Goal: Task Accomplishment & Management: Use online tool/utility

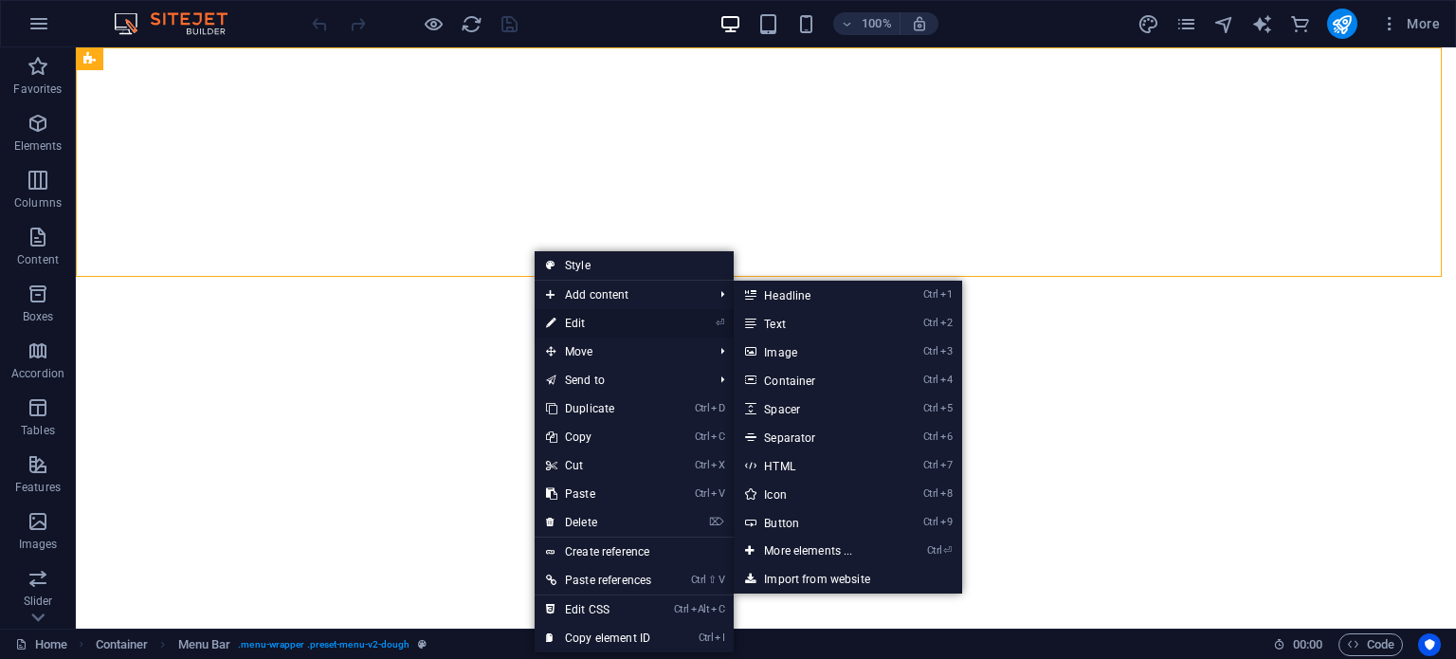
click at [607, 325] on link "⏎ Edit" at bounding box center [599, 323] width 128 height 28
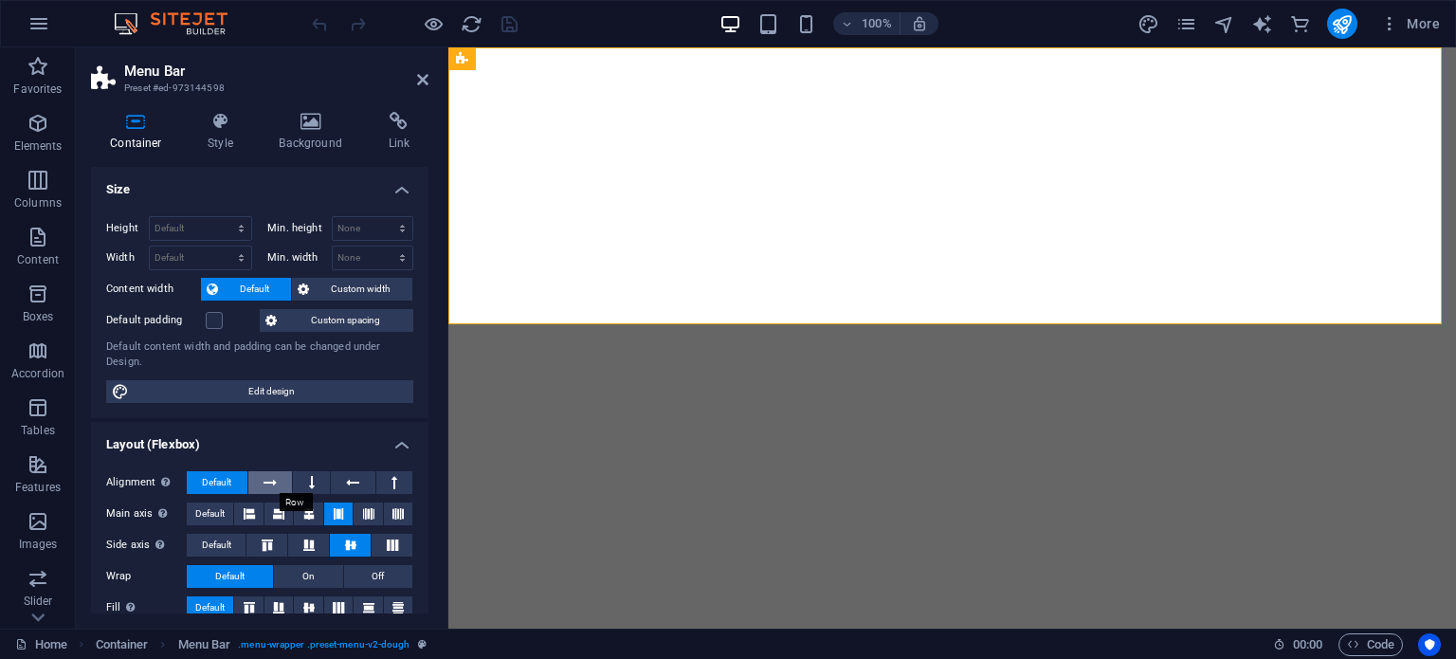
click at [279, 492] on button at bounding box center [270, 482] width 45 height 23
click at [368, 518] on icon at bounding box center [368, 513] width 11 height 23
click at [392, 512] on icon at bounding box center [397, 513] width 11 height 23
click at [372, 515] on button at bounding box center [368, 513] width 28 height 23
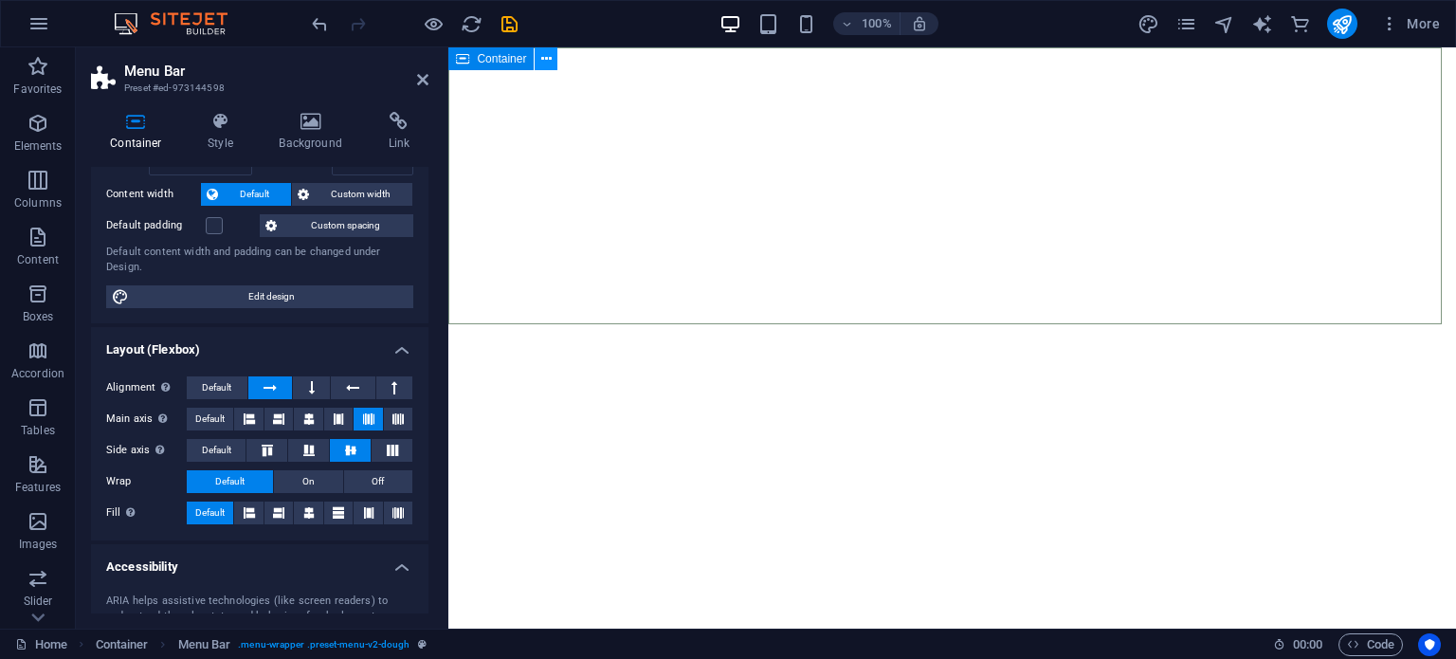
click at [538, 56] on button at bounding box center [546, 58] width 23 height 23
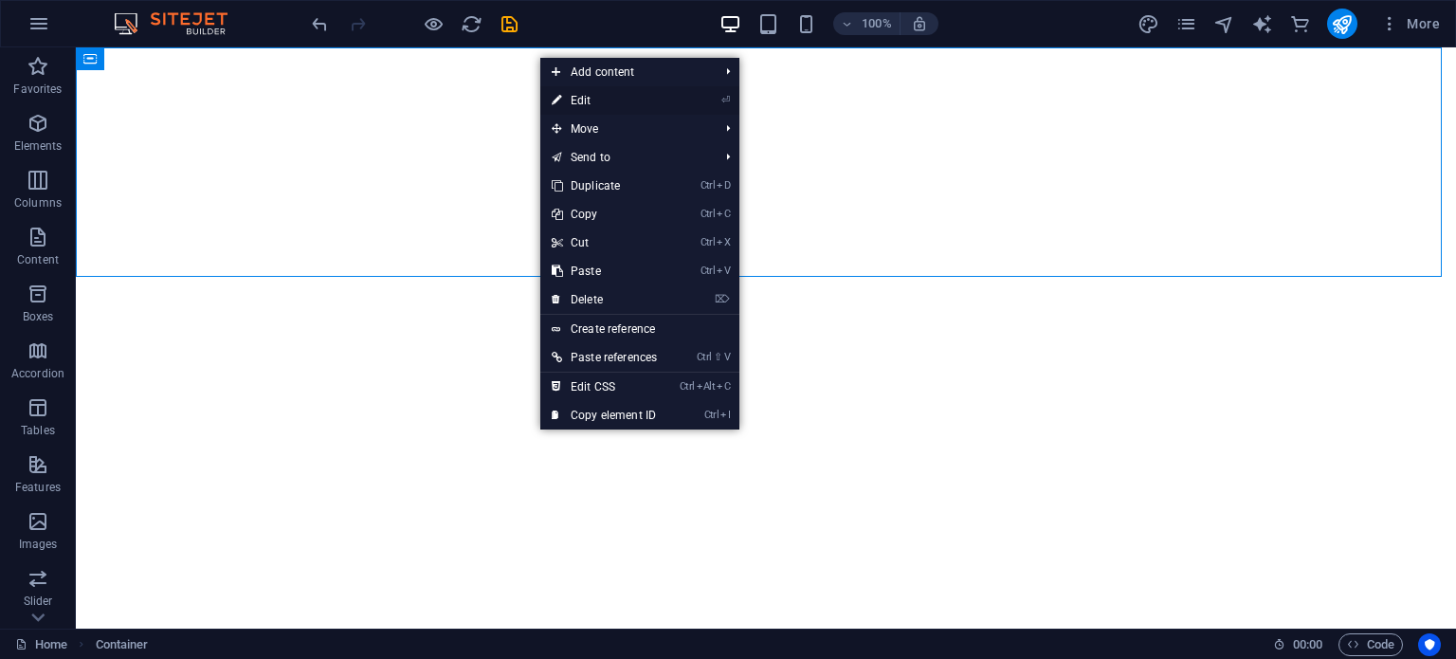
click at [622, 97] on link "⏎ Edit" at bounding box center [604, 100] width 128 height 28
select select "multiple-waves"
select select "vh"
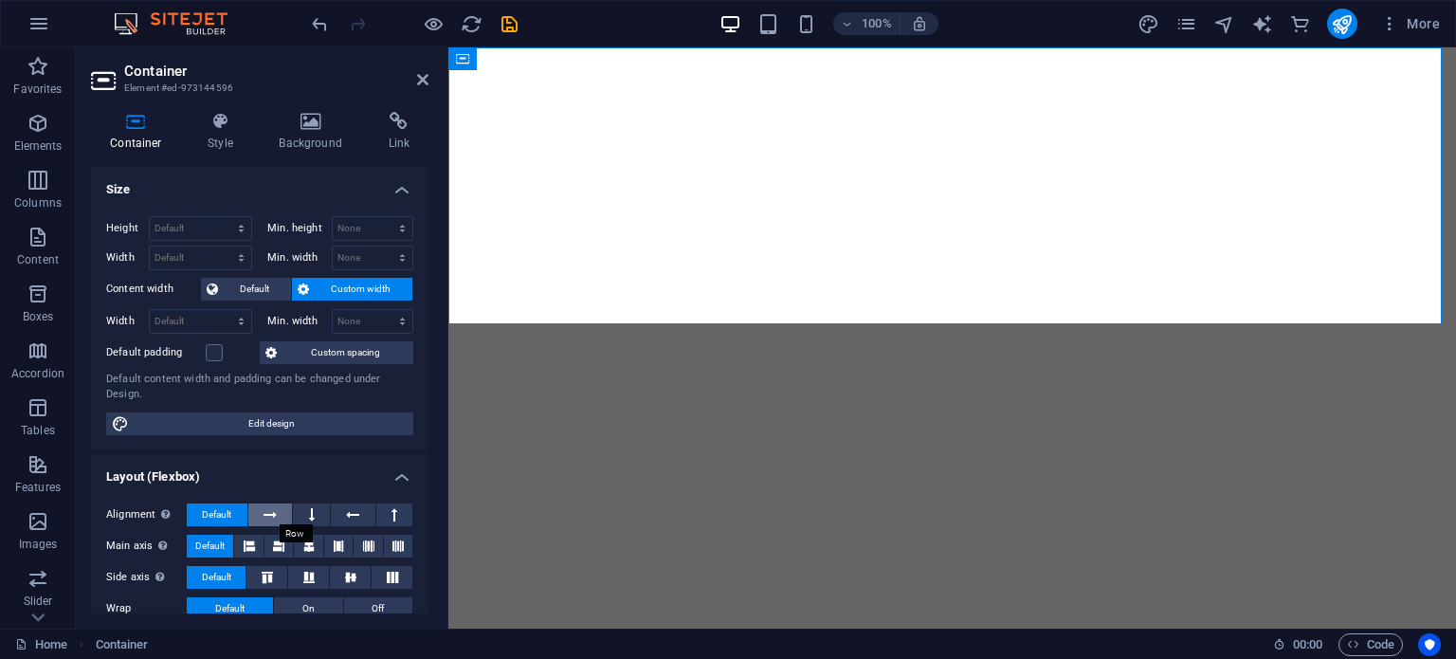
click at [283, 518] on button at bounding box center [270, 514] width 45 height 23
click at [316, 547] on button at bounding box center [308, 546] width 28 height 23
click at [351, 572] on icon at bounding box center [350, 577] width 23 height 11
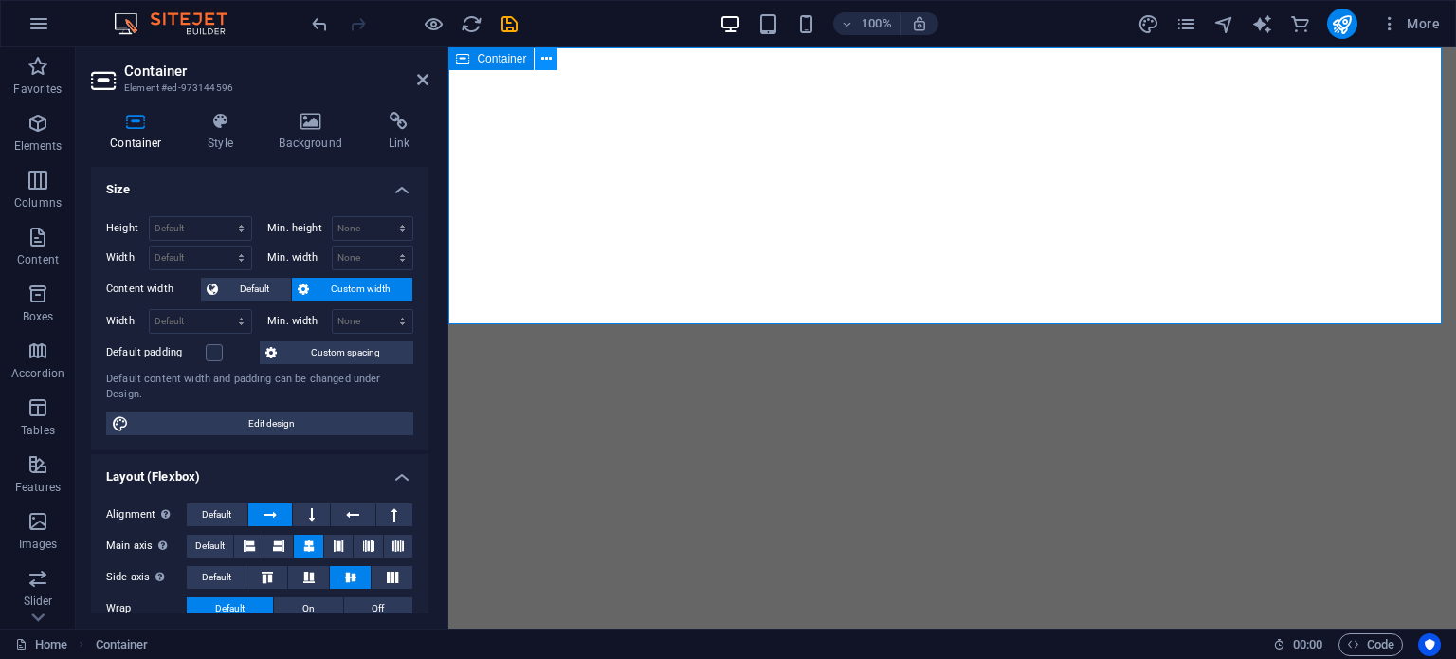
click at [544, 60] on icon at bounding box center [546, 59] width 10 height 20
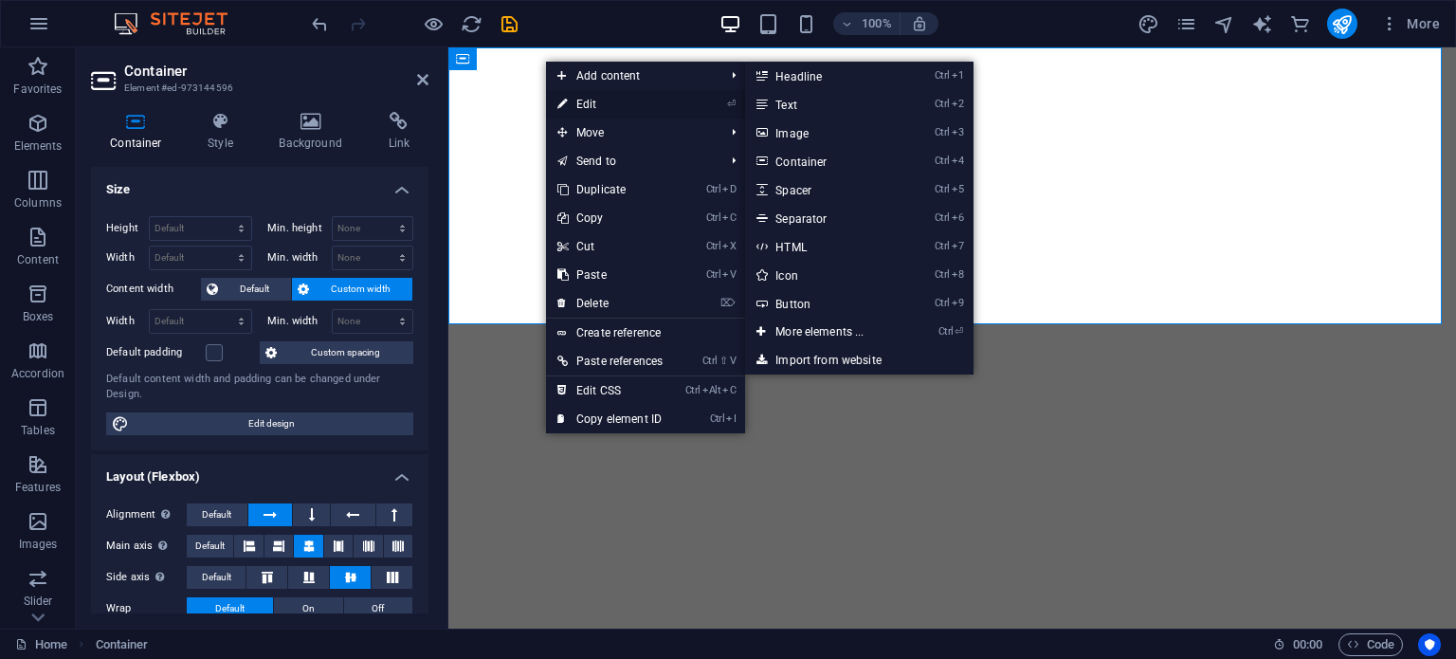
click at [572, 103] on link "⏎ Edit" at bounding box center [610, 104] width 128 height 28
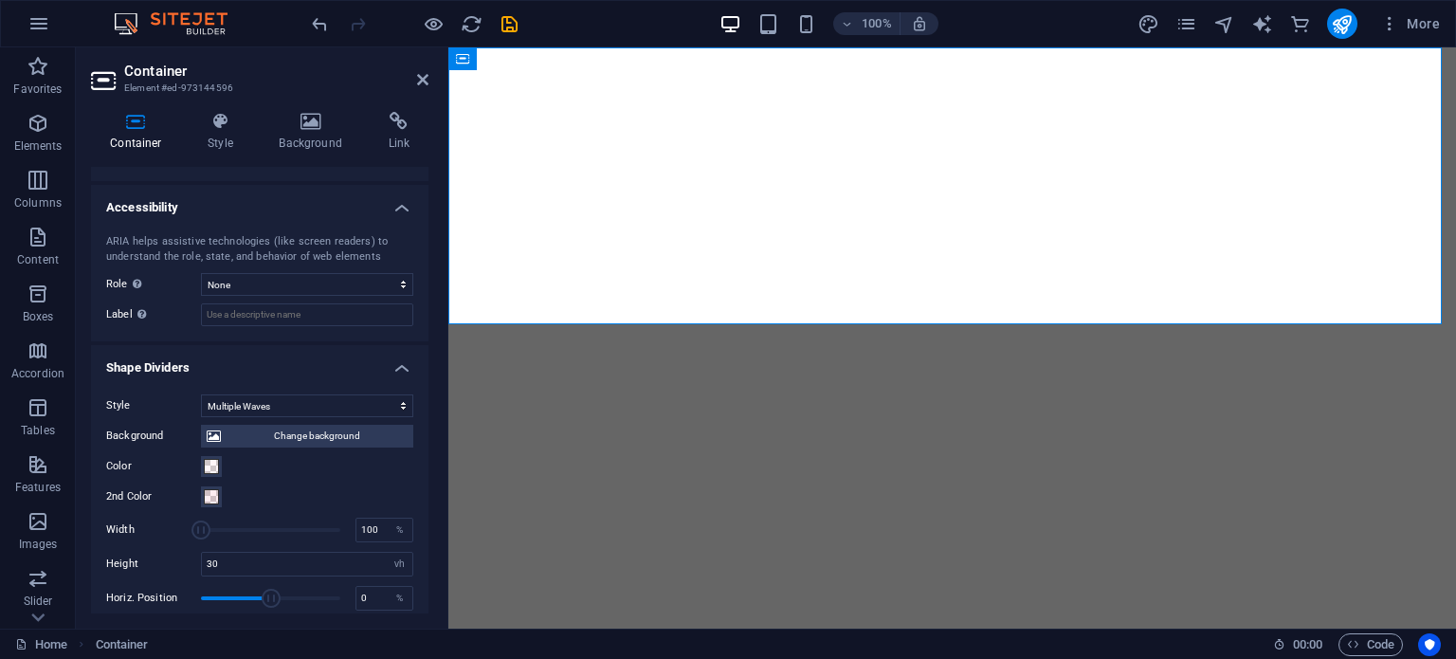
scroll to position [591, 0]
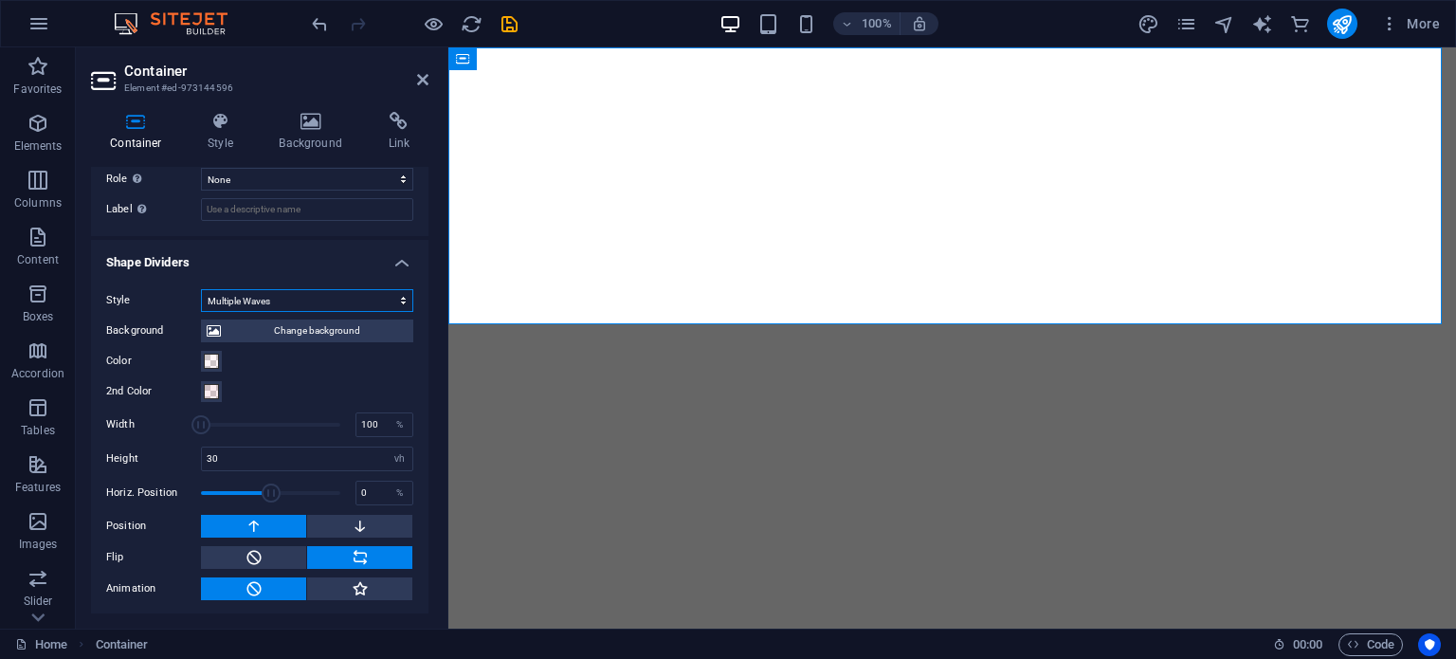
click at [261, 292] on select "None Triangle Square Diagonal Polygon 1 Polygon 2 Zigzag Multiple Zigzags Waves…" at bounding box center [307, 300] width 212 height 23
click at [299, 292] on select "None Triangle Square Diagonal Polygon 1 Polygon 2 Zigzag Multiple Zigzags Waves…" at bounding box center [307, 300] width 212 height 23
click at [519, 22] on icon "save" at bounding box center [510, 24] width 22 height 22
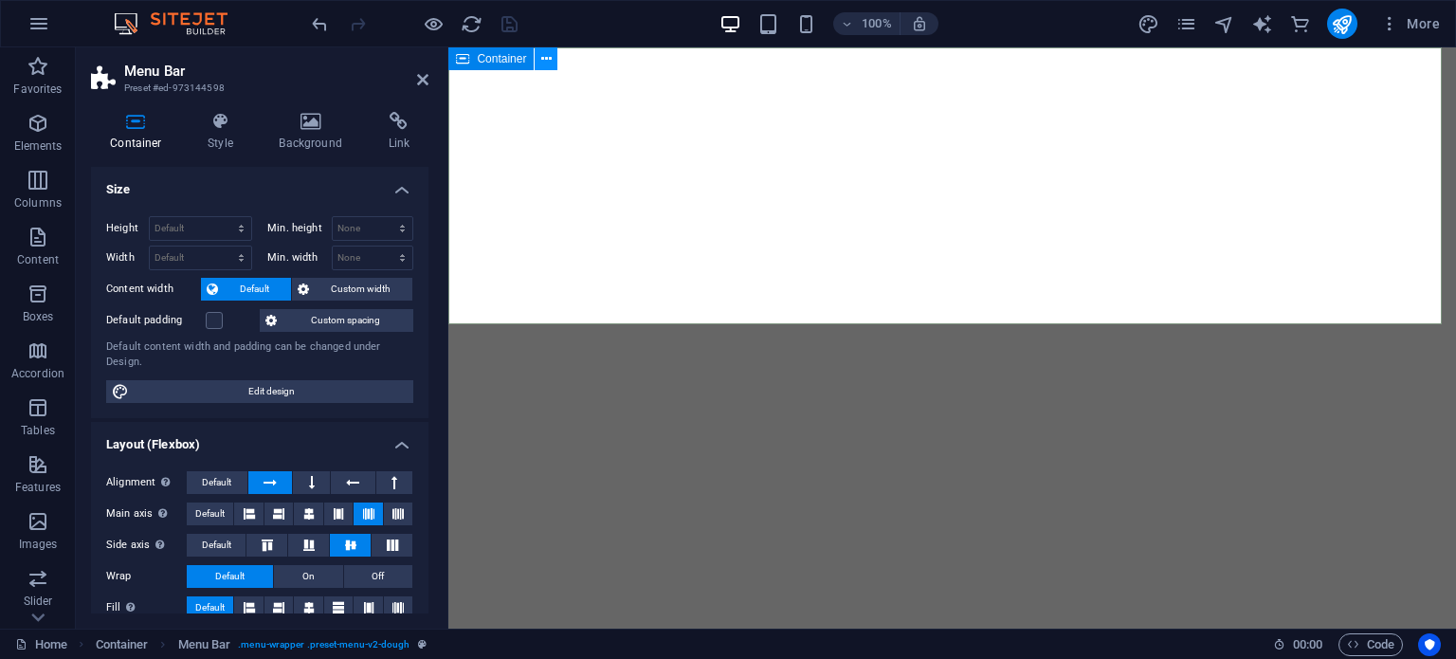
click at [546, 63] on icon at bounding box center [546, 59] width 10 height 20
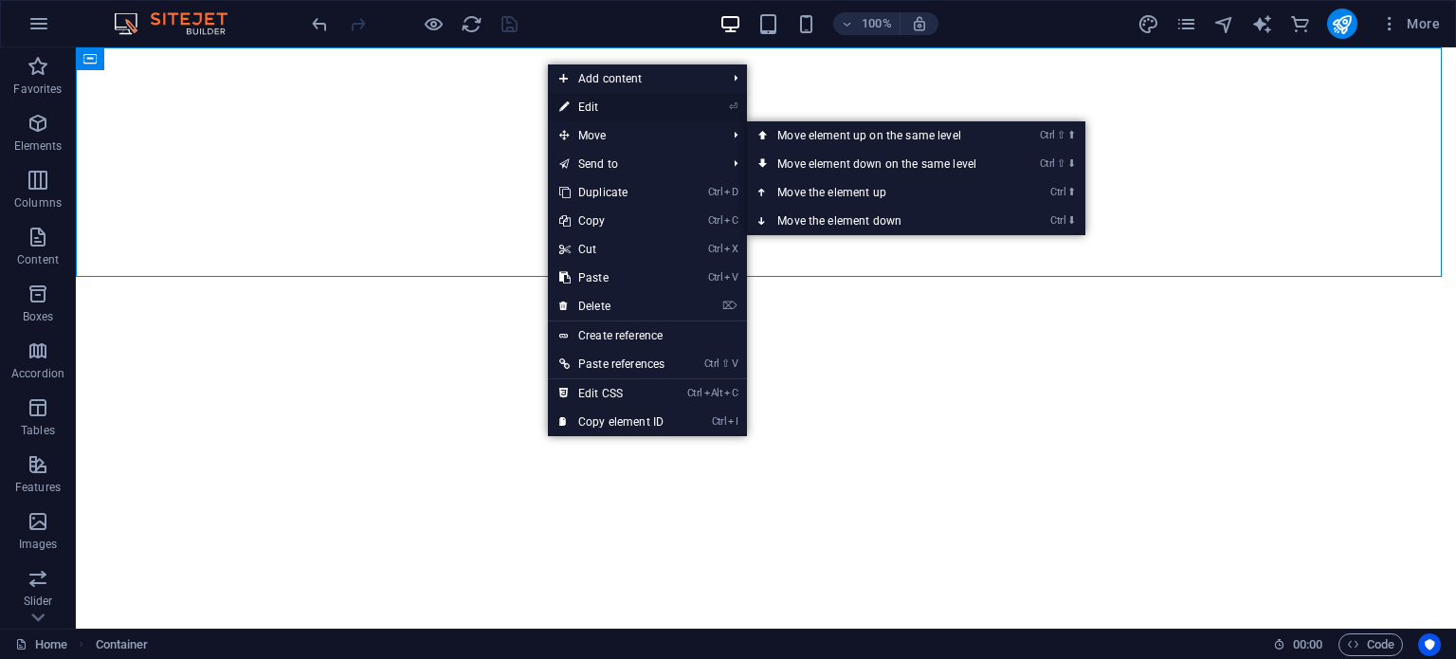
click at [605, 110] on link "⏎ Edit" at bounding box center [612, 107] width 128 height 28
select select "multiple-waves"
select select "vh"
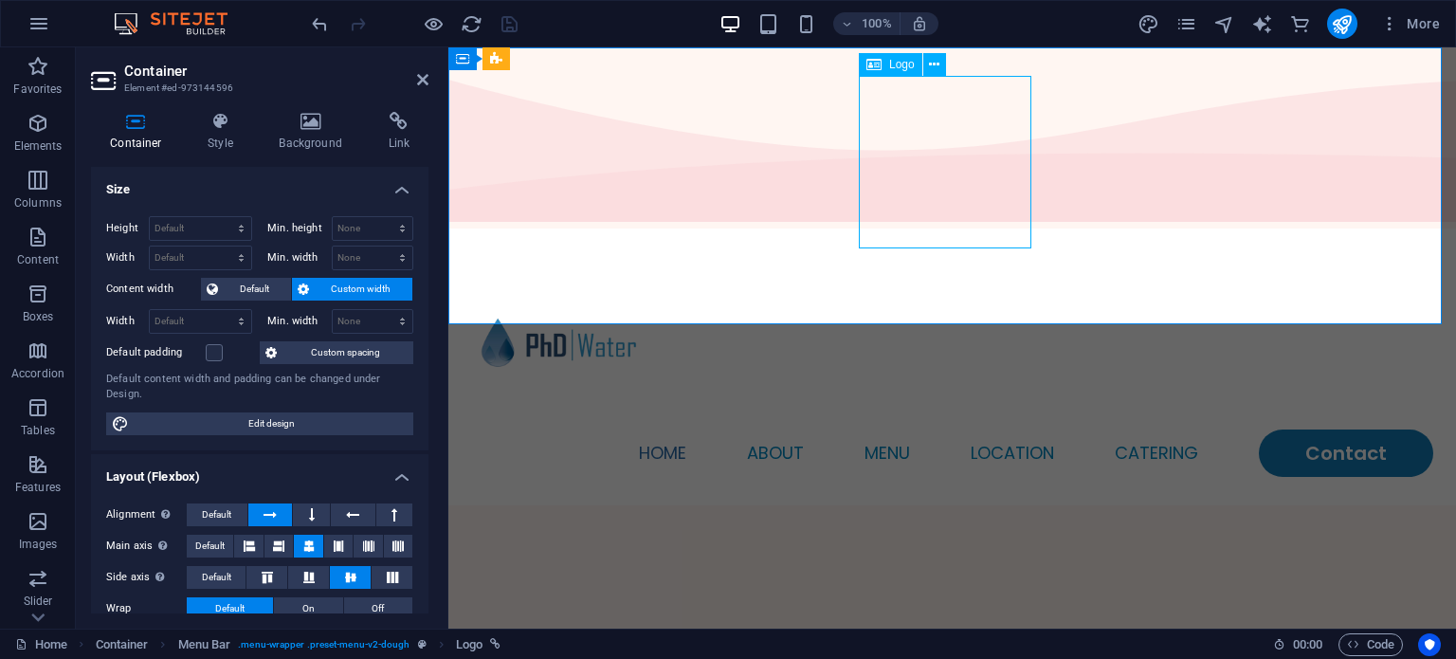
scroll to position [0, 0]
click at [925, 67] on button at bounding box center [934, 64] width 23 height 23
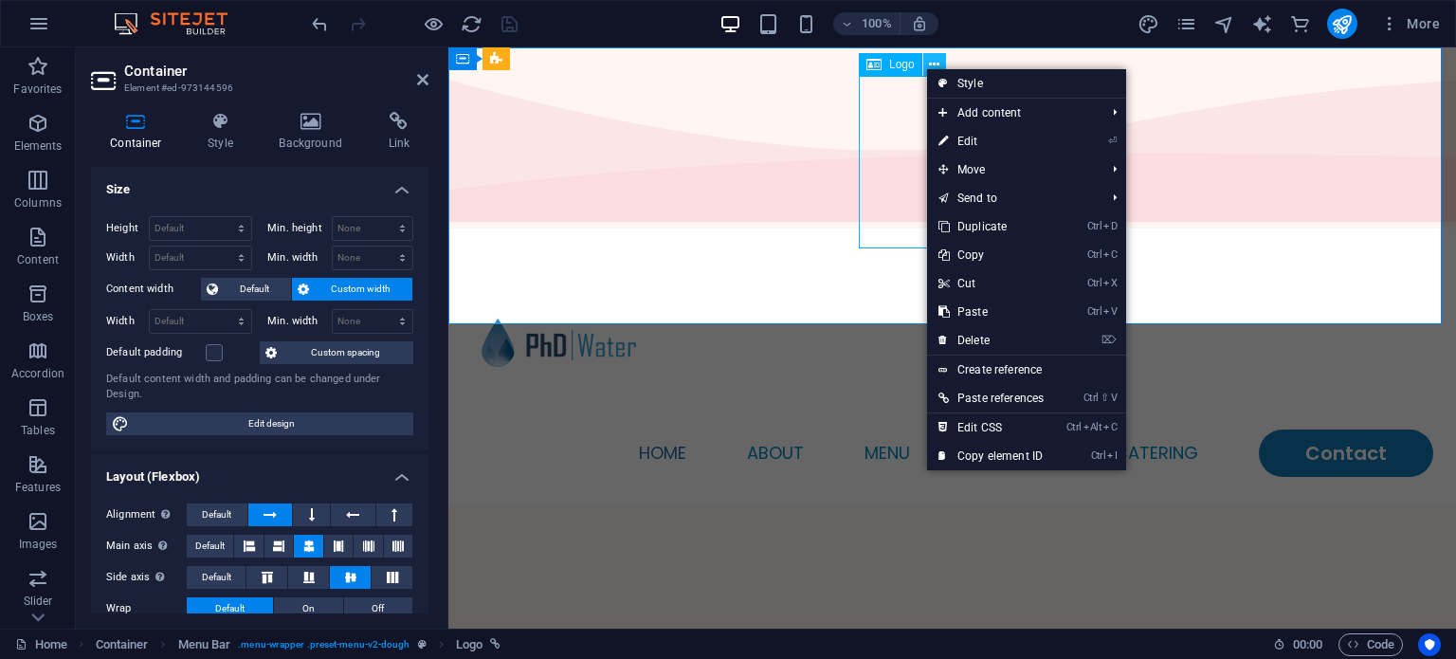
click at [925, 67] on button at bounding box center [934, 64] width 23 height 23
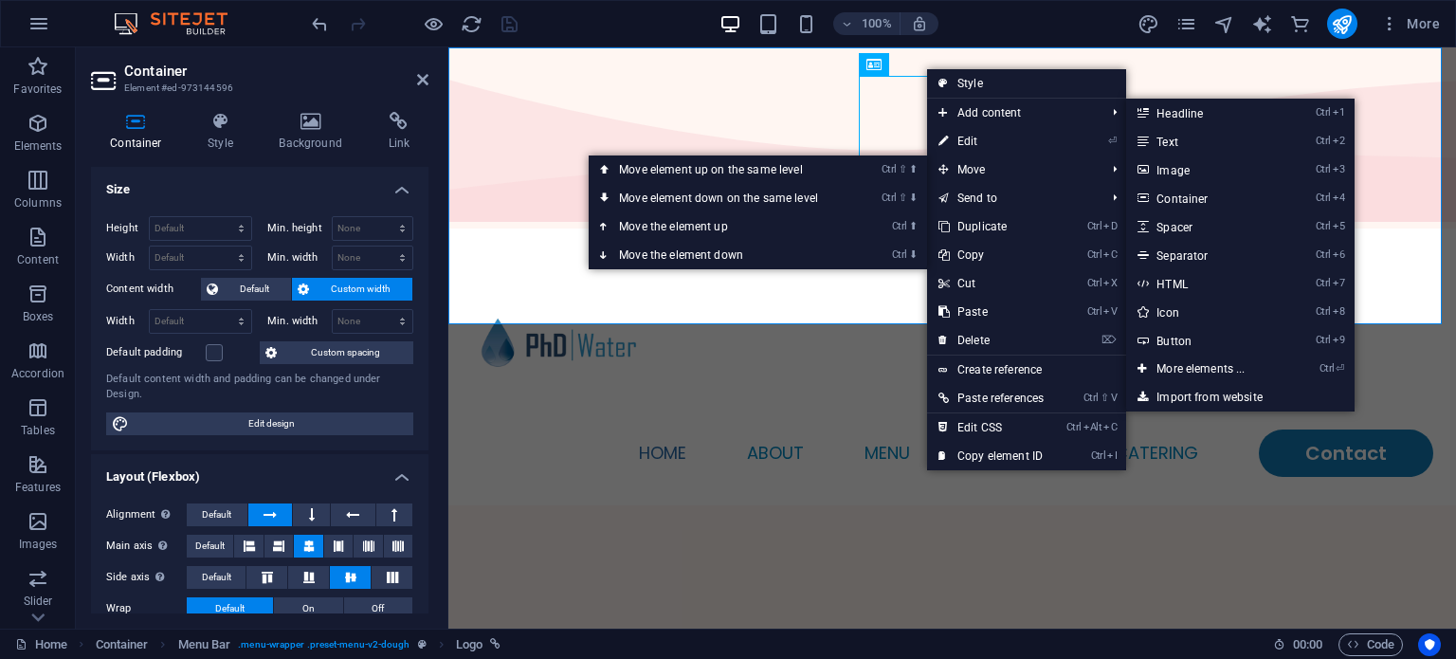
click at [1069, 2] on div "100% More" at bounding box center [728, 23] width 1454 height 45
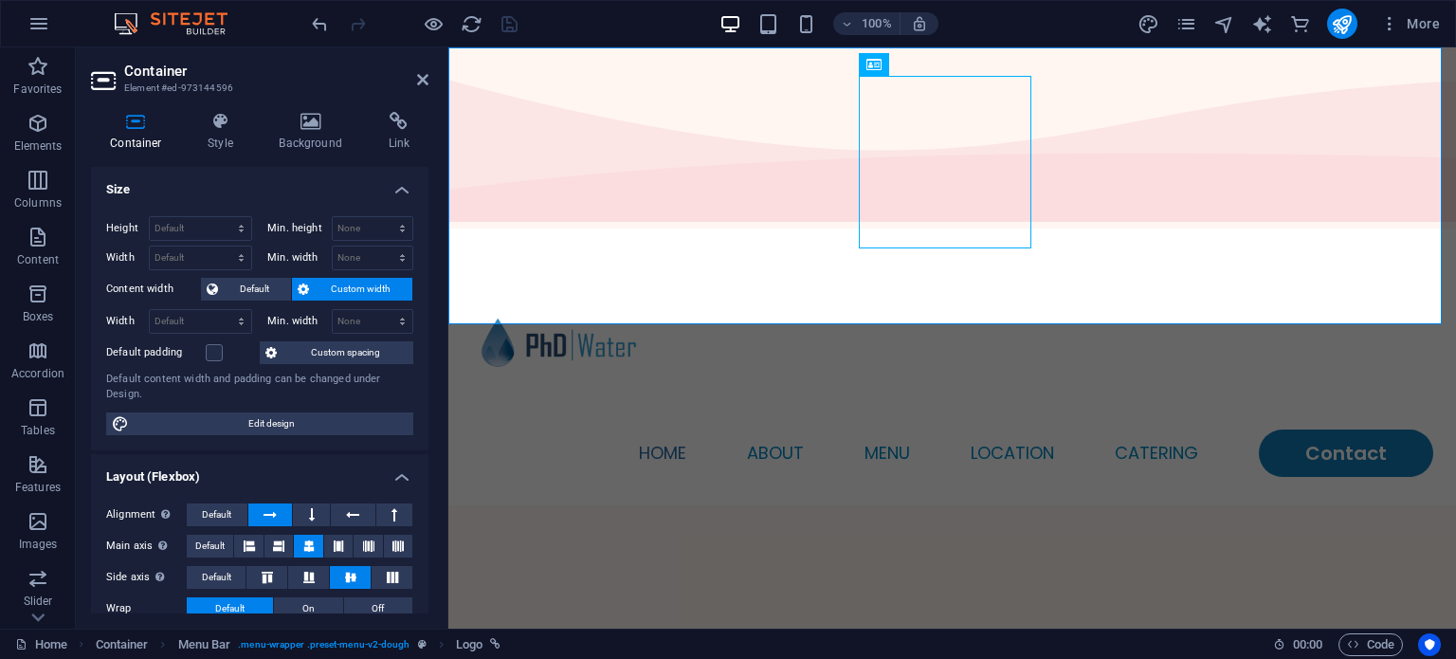
click at [1063, 29] on div "100% More" at bounding box center [877, 24] width 1139 height 30
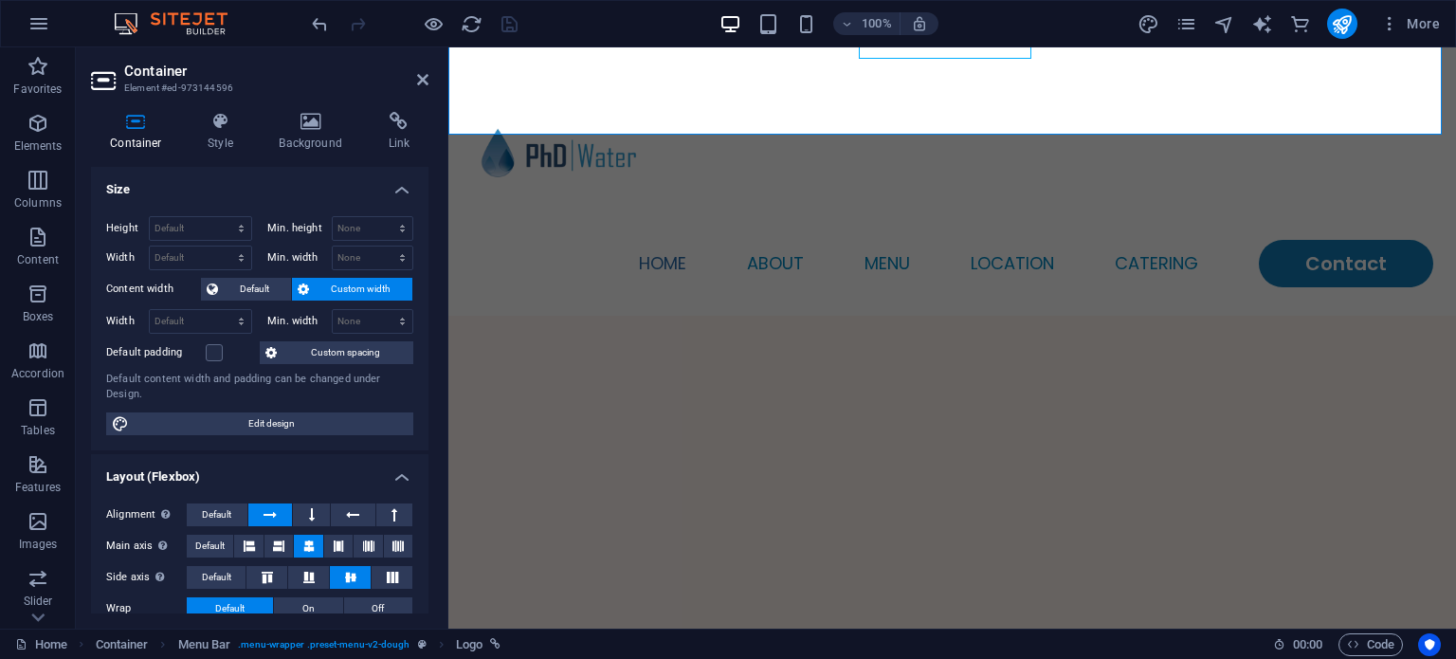
scroll to position [95, 0]
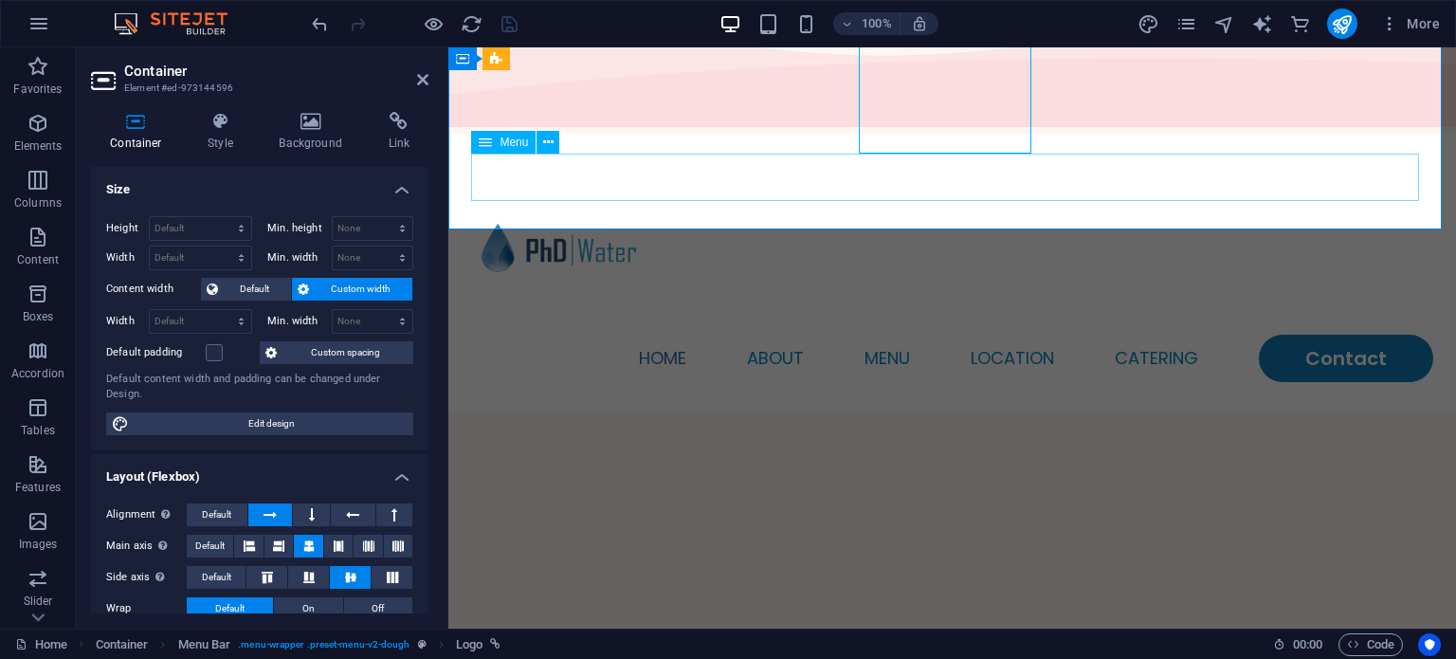
click at [536, 335] on nav "Home About Menu Location Catering Contact" at bounding box center [952, 358] width 962 height 47
select select
select select "1"
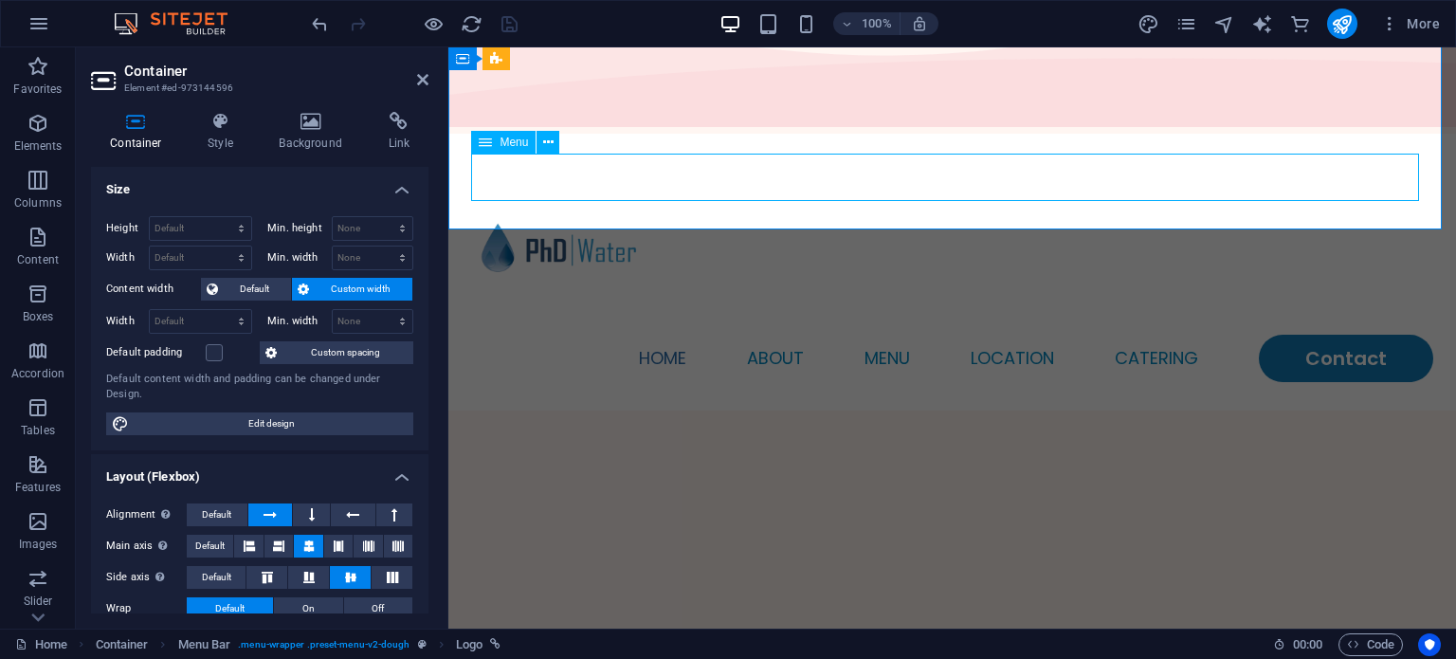
select select
select select "2"
select select
select select "default"
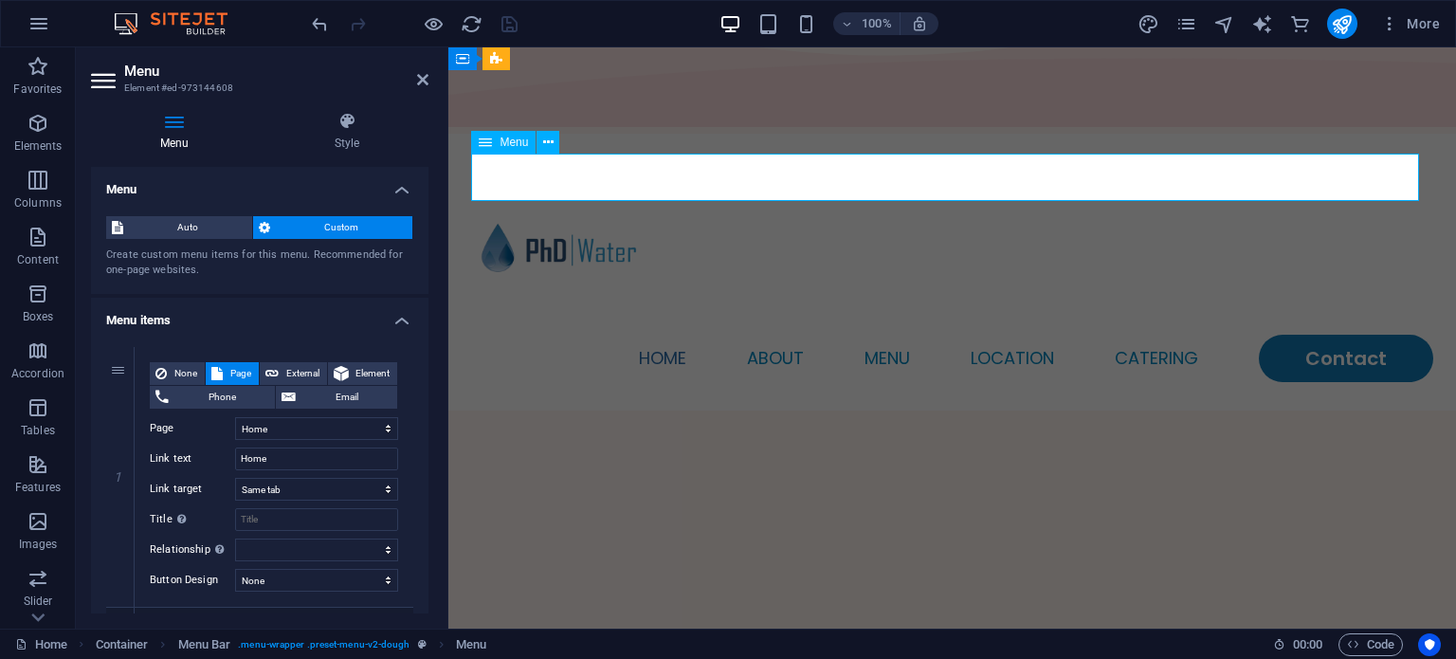
click at [581, 335] on nav "Home About Menu Location Catering Contact" at bounding box center [952, 358] width 962 height 47
click at [353, 136] on h4 "Style" at bounding box center [346, 132] width 163 height 40
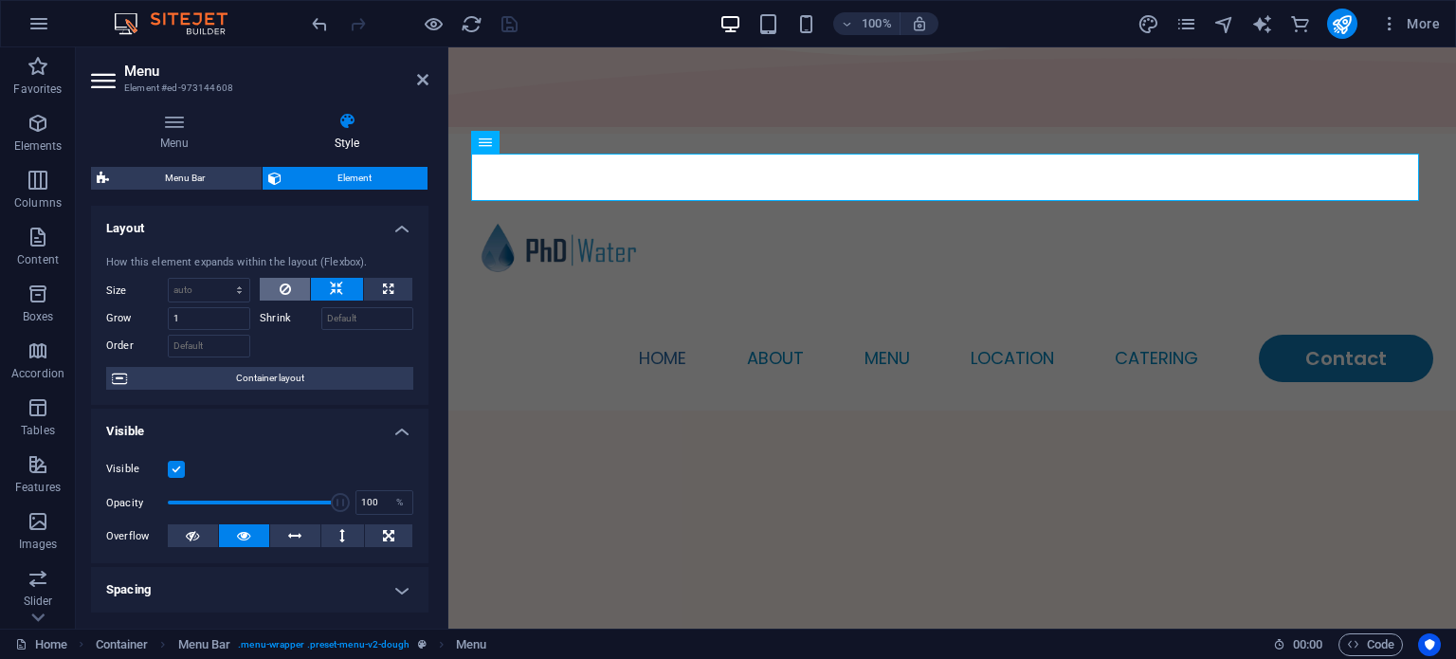
click at [273, 287] on button at bounding box center [285, 289] width 50 height 23
click at [332, 288] on icon at bounding box center [336, 289] width 13 height 23
click at [269, 287] on button at bounding box center [285, 289] width 50 height 23
click at [345, 283] on button at bounding box center [337, 289] width 52 height 23
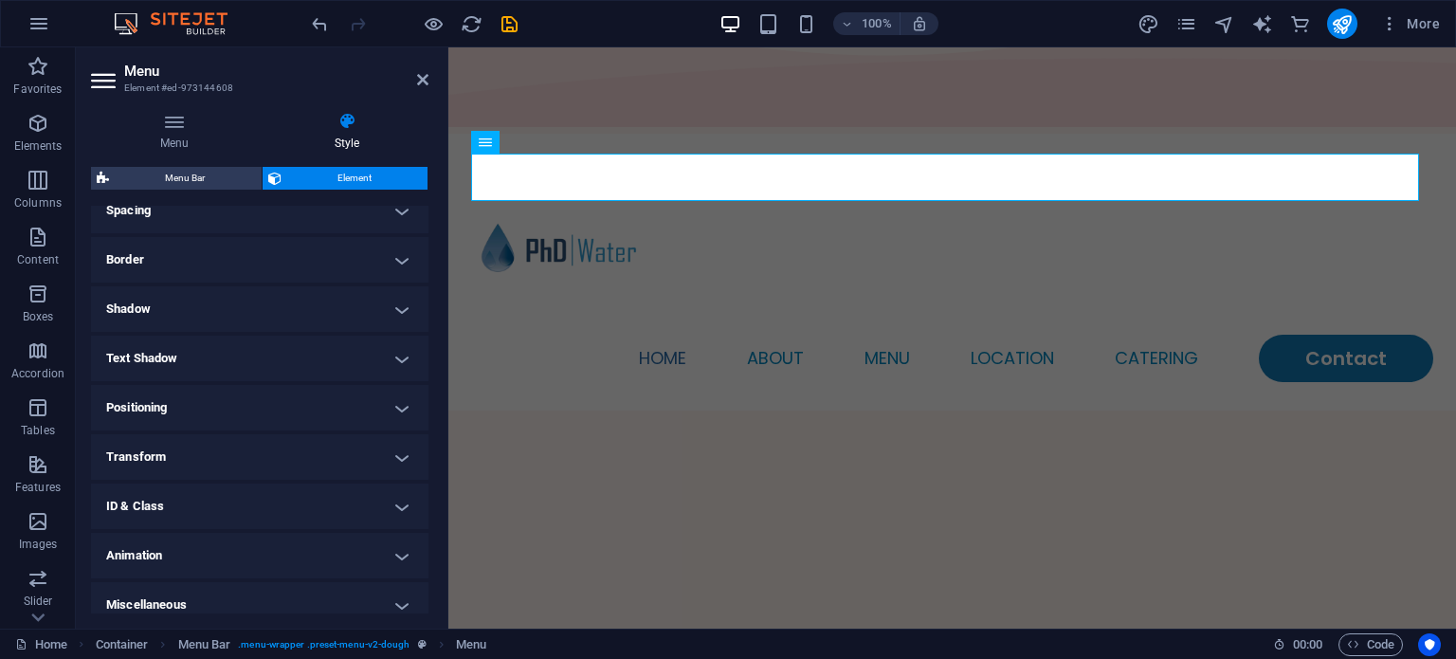
scroll to position [0, 0]
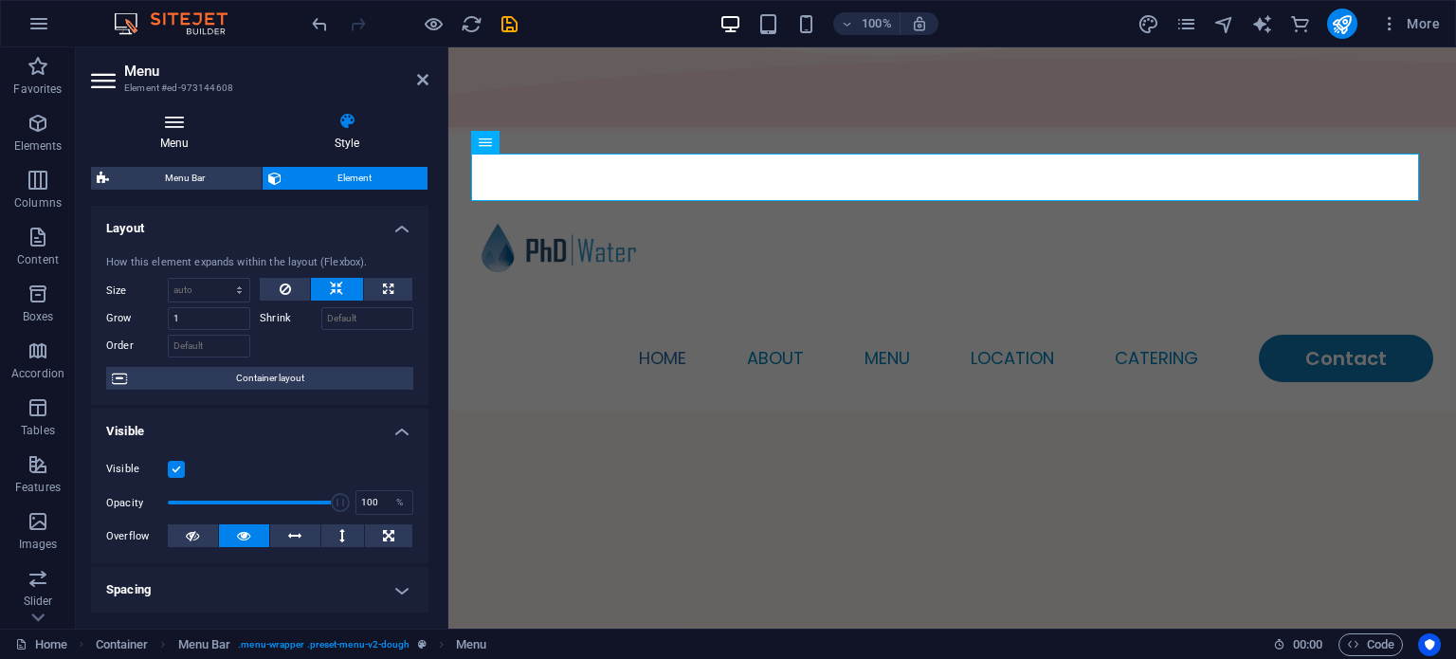
click at [163, 113] on icon at bounding box center [174, 121] width 167 height 19
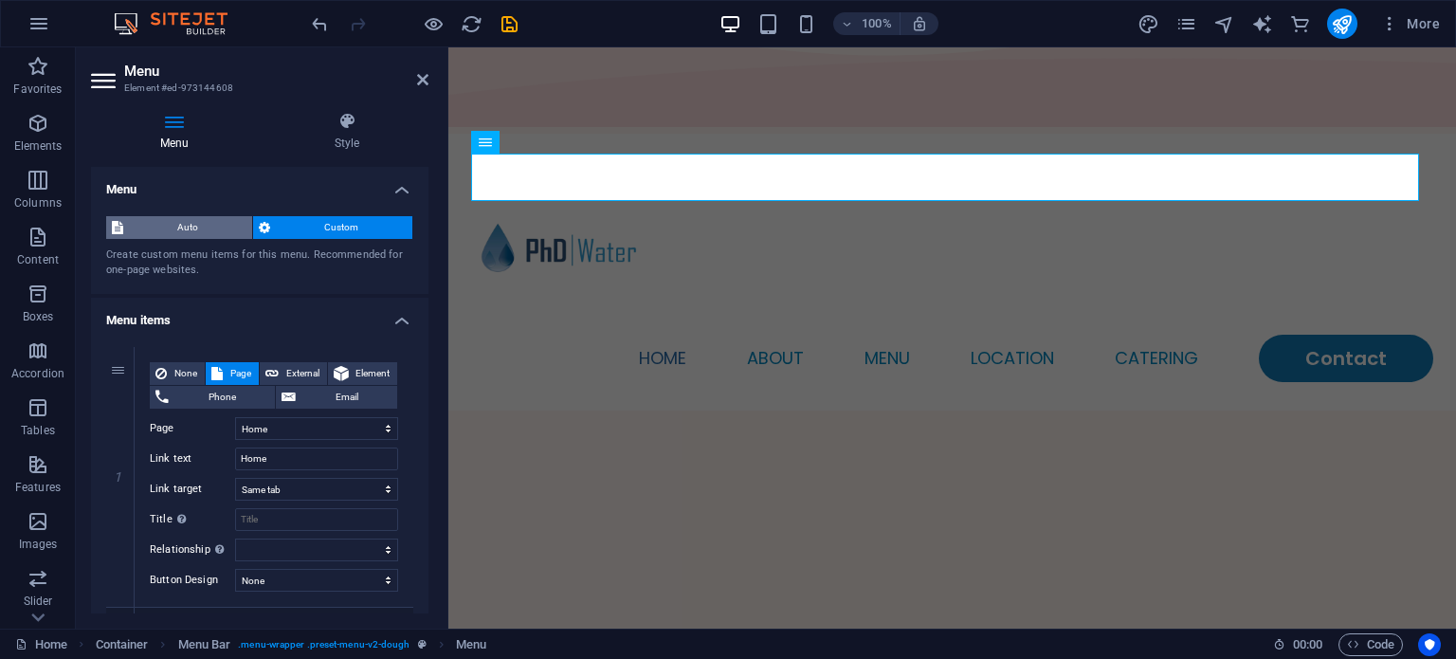
click at [171, 227] on span "Auto" at bounding box center [188, 227] width 118 height 23
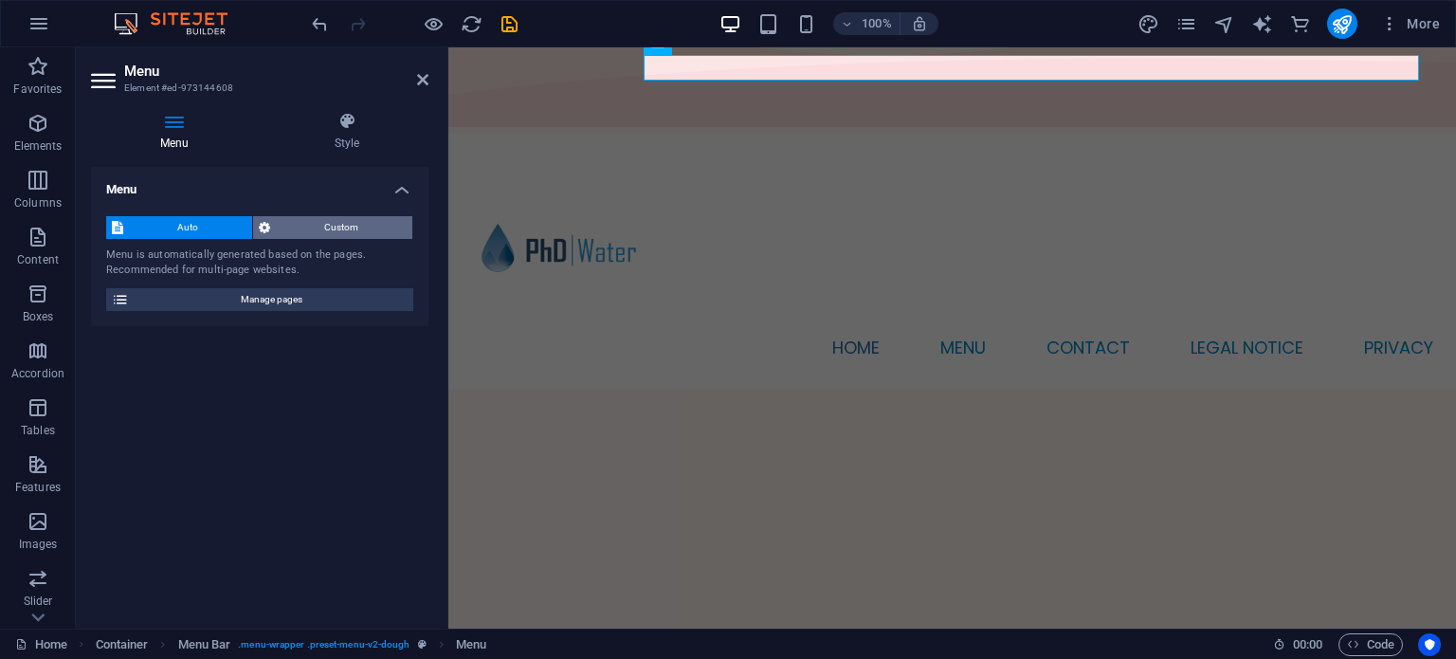
click at [306, 234] on span "Custom" at bounding box center [341, 227] width 131 height 23
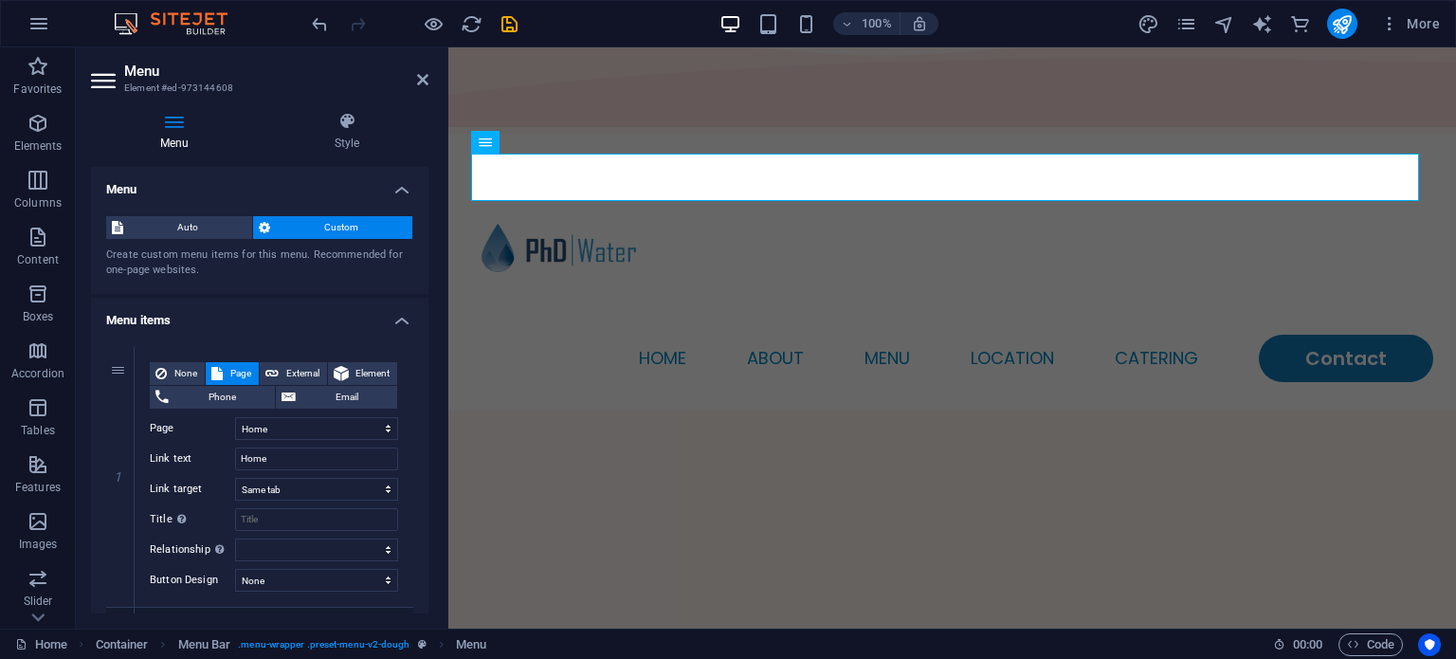
click at [110, 82] on icon at bounding box center [105, 80] width 28 height 30
click at [584, 64] on icon at bounding box center [579, 59] width 10 height 20
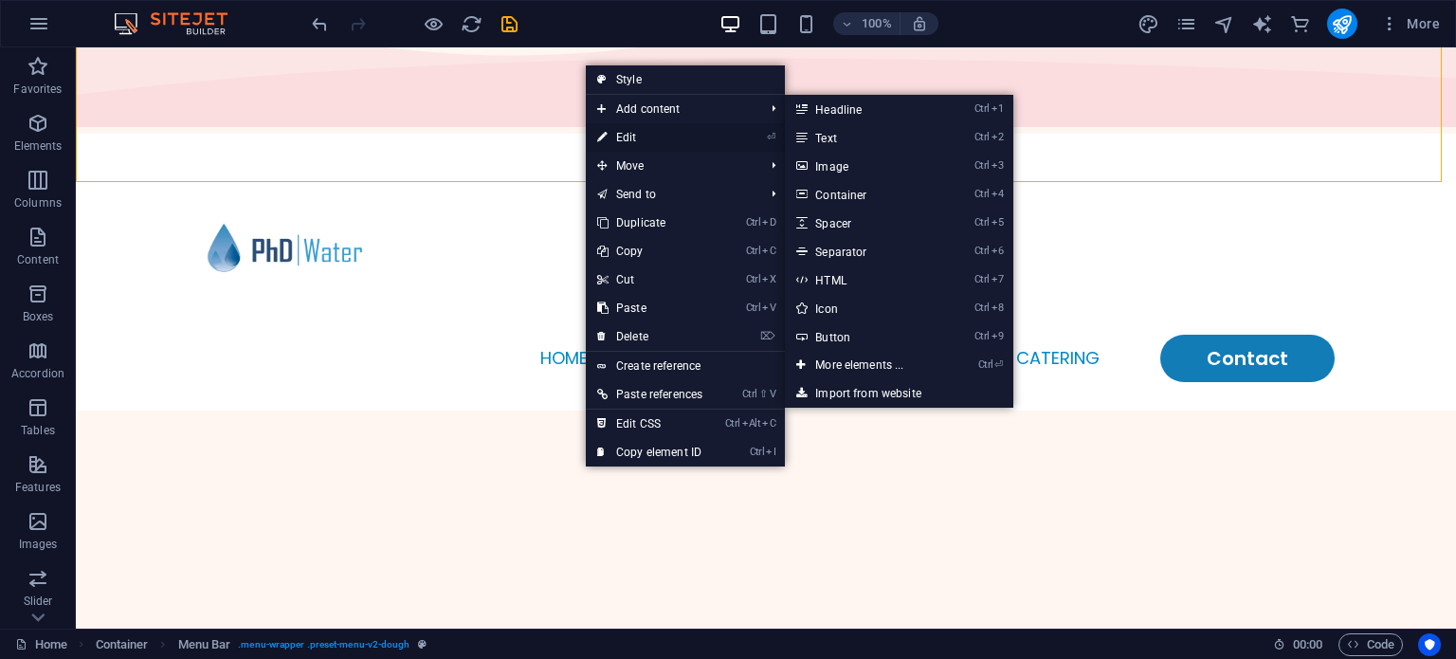
click at [631, 133] on link "⏎ Edit" at bounding box center [650, 137] width 128 height 28
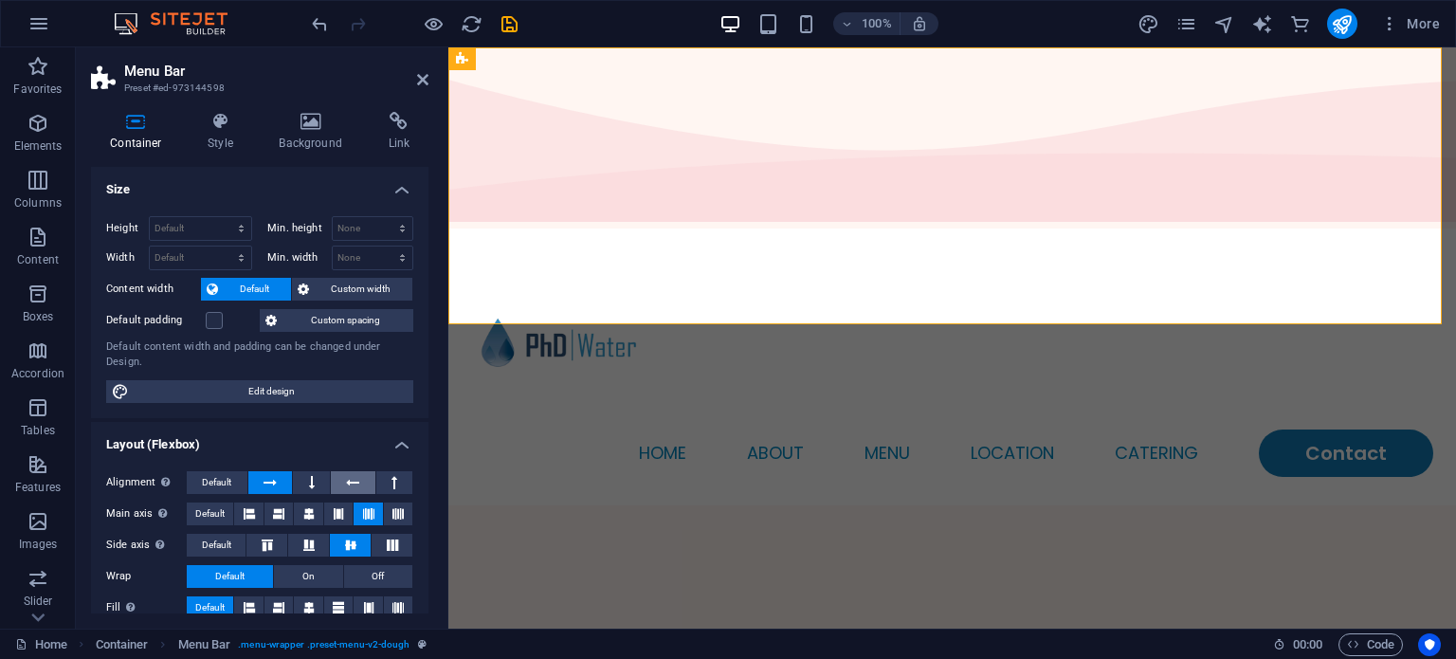
click at [331, 484] on button at bounding box center [353, 482] width 45 height 23
click at [311, 481] on icon at bounding box center [312, 482] width 6 height 23
click at [406, 473] on button at bounding box center [394, 482] width 37 height 23
click at [282, 478] on button at bounding box center [270, 482] width 45 height 23
click at [243, 473] on button "Default" at bounding box center [217, 482] width 61 height 23
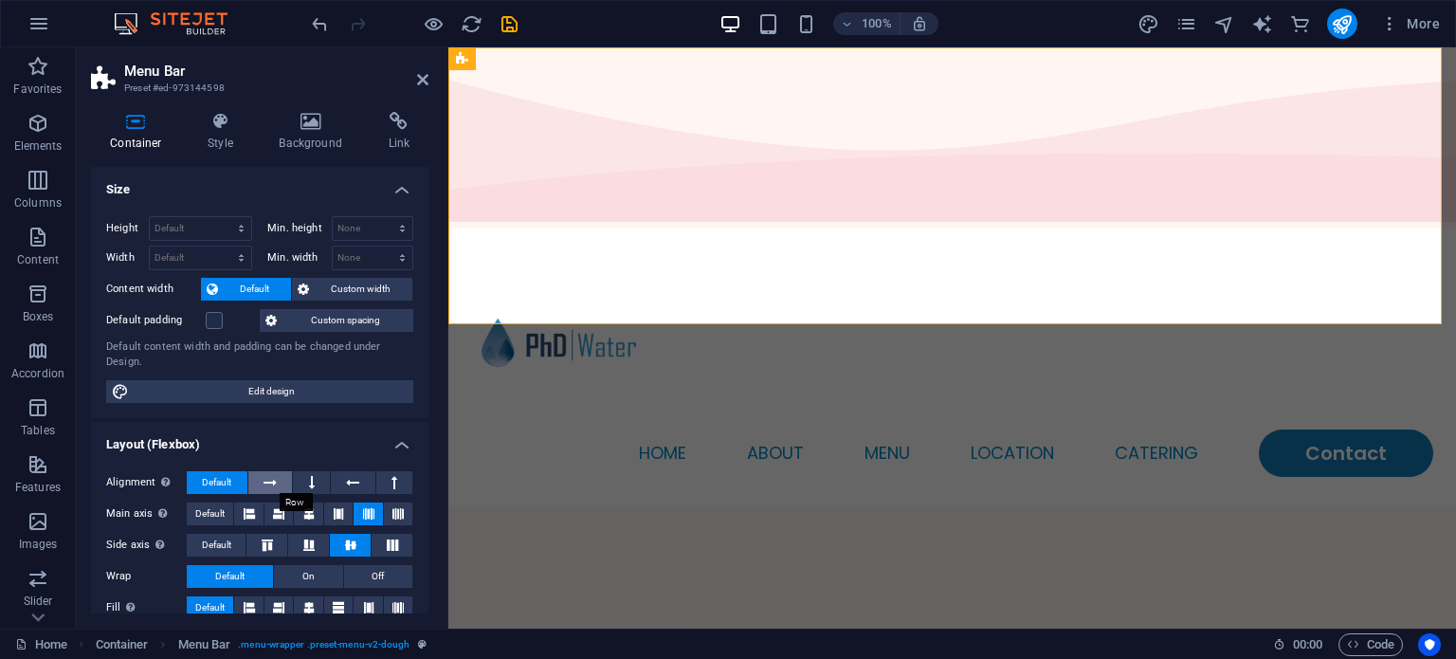
click at [275, 474] on icon at bounding box center [269, 482] width 13 height 23
click at [335, 512] on icon at bounding box center [338, 513] width 11 height 23
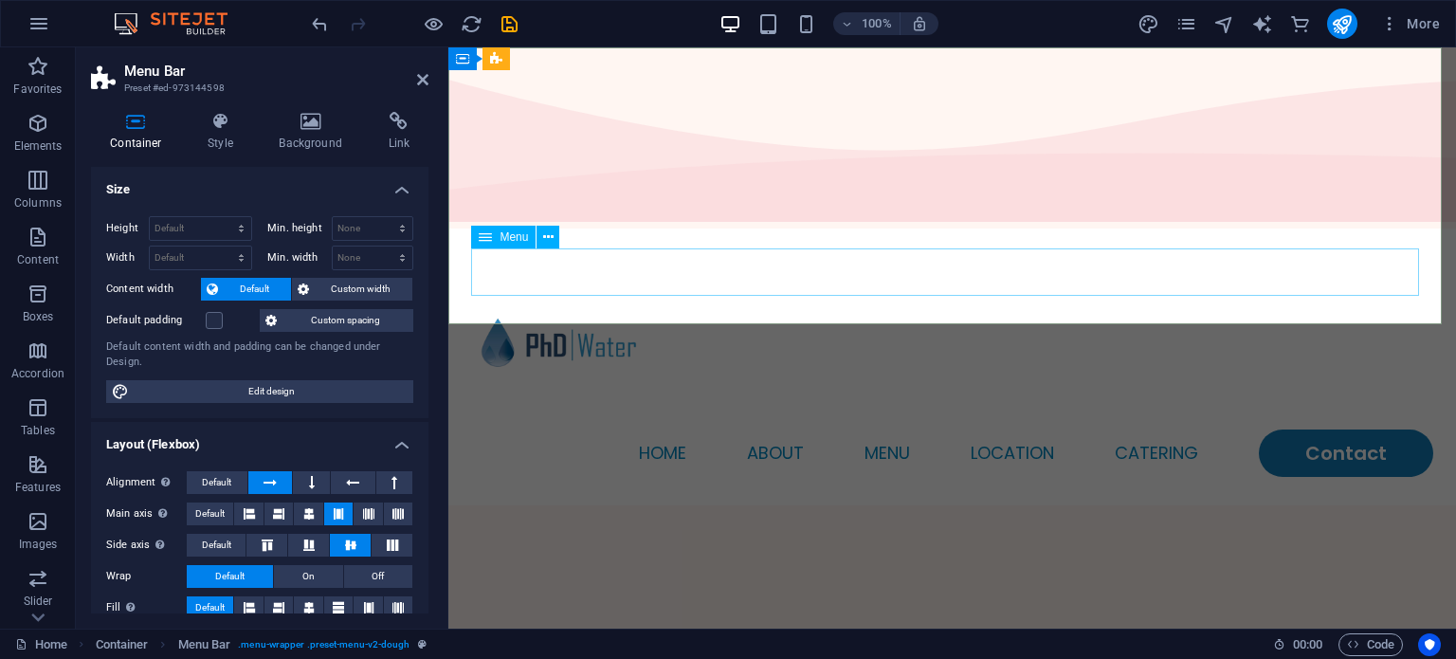
click at [526, 429] on nav "Home About Menu Location Catering Contact" at bounding box center [952, 452] width 962 height 47
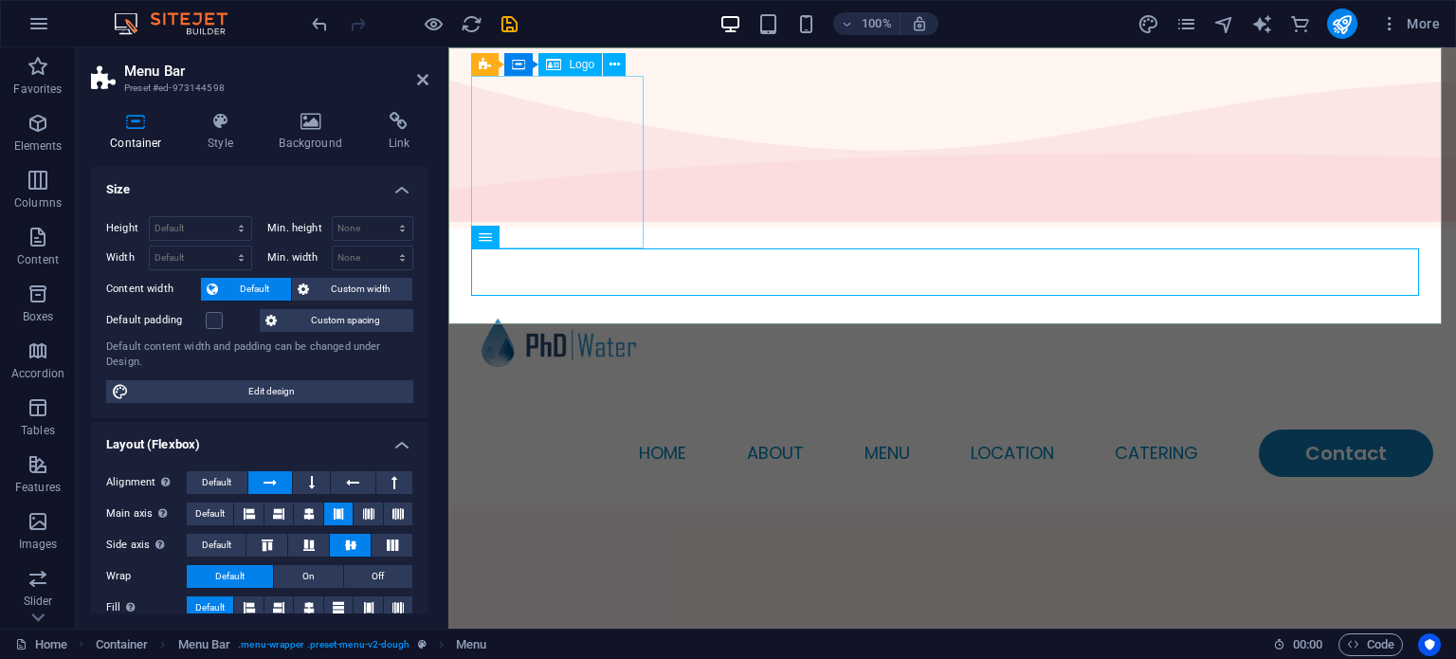
click at [609, 257] on div at bounding box center [952, 343] width 962 height 173
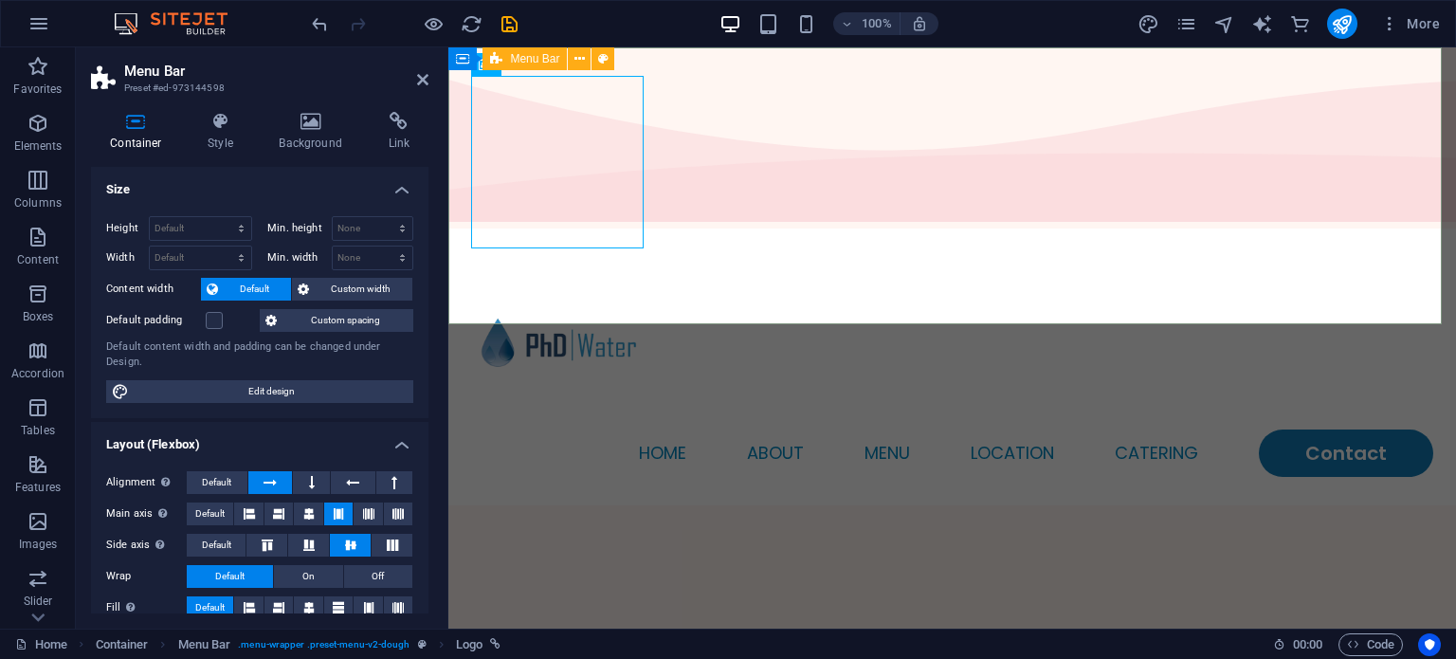
click at [741, 228] on div "Menu Home About Menu Location Catering Contact" at bounding box center [952, 366] width 1008 height 277
click at [578, 257] on div at bounding box center [952, 343] width 962 height 173
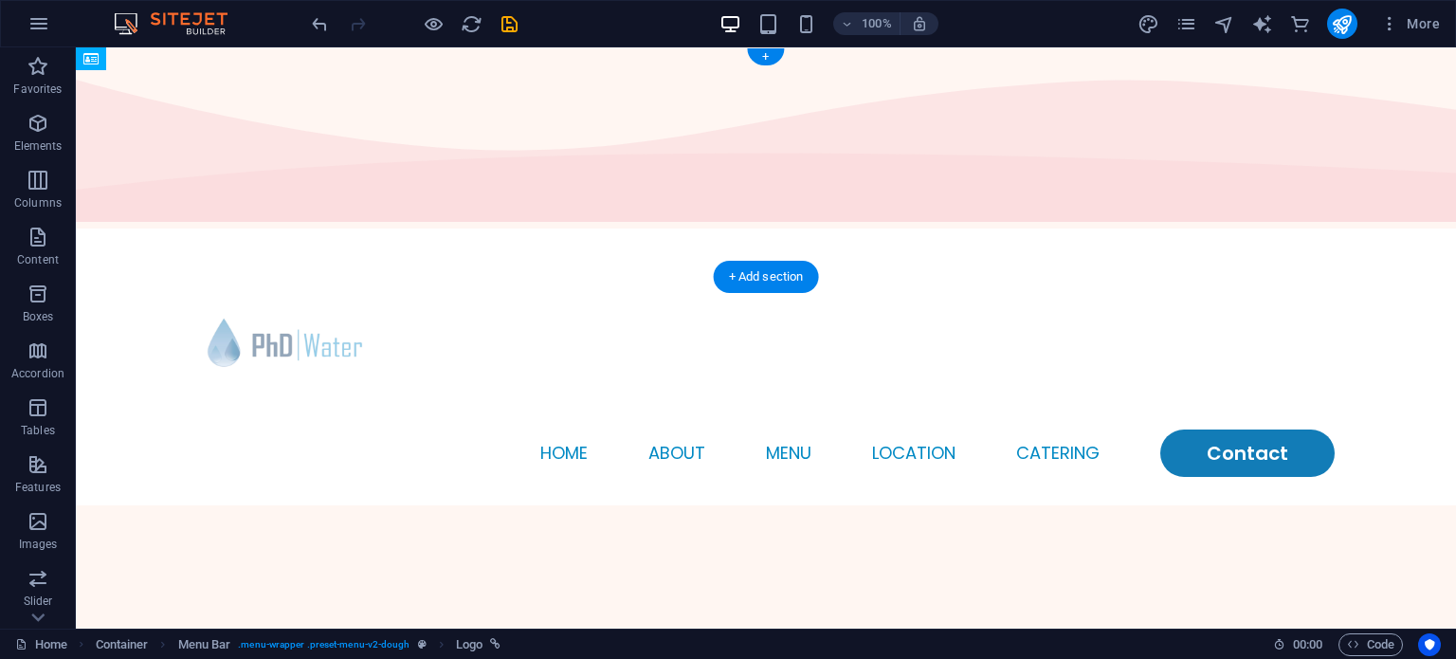
drag, startPoint x: 641, startPoint y: 285, endPoint x: 291, endPoint y: 170, distance: 368.4
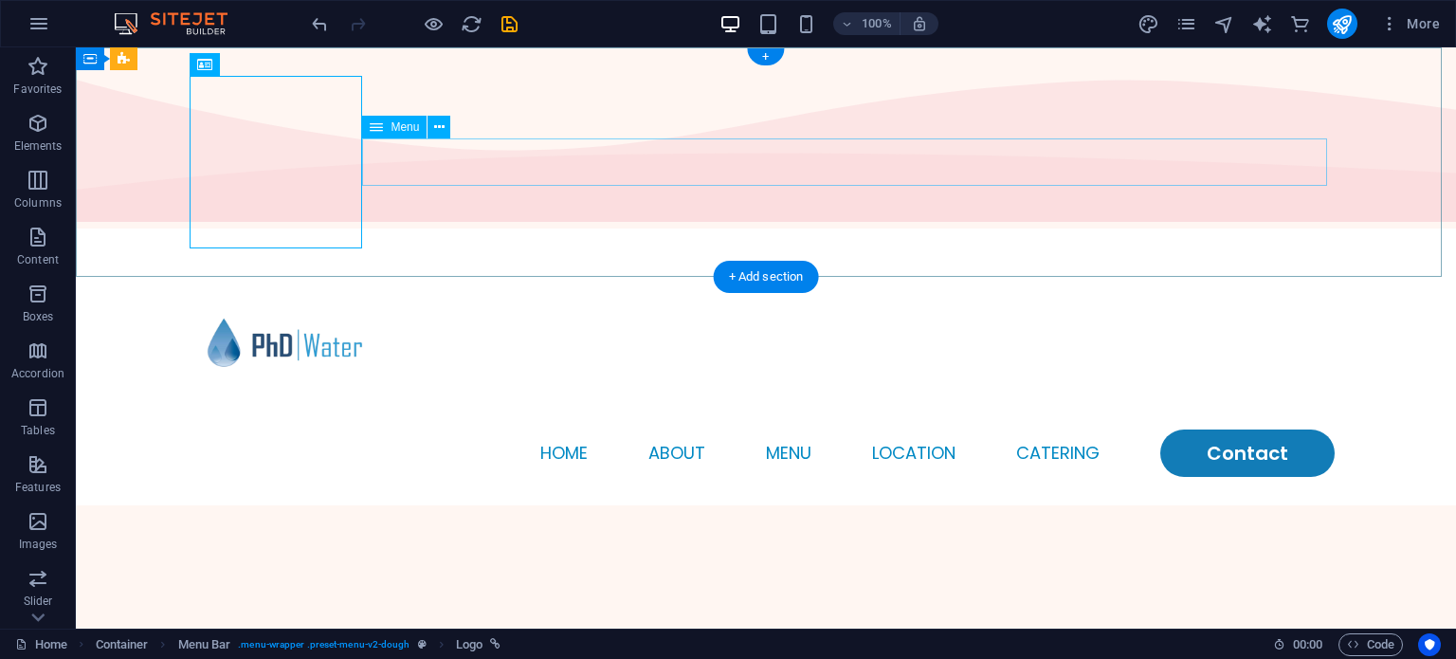
click at [432, 429] on nav "Home About Menu Location Catering Contact" at bounding box center [765, 452] width 1137 height 47
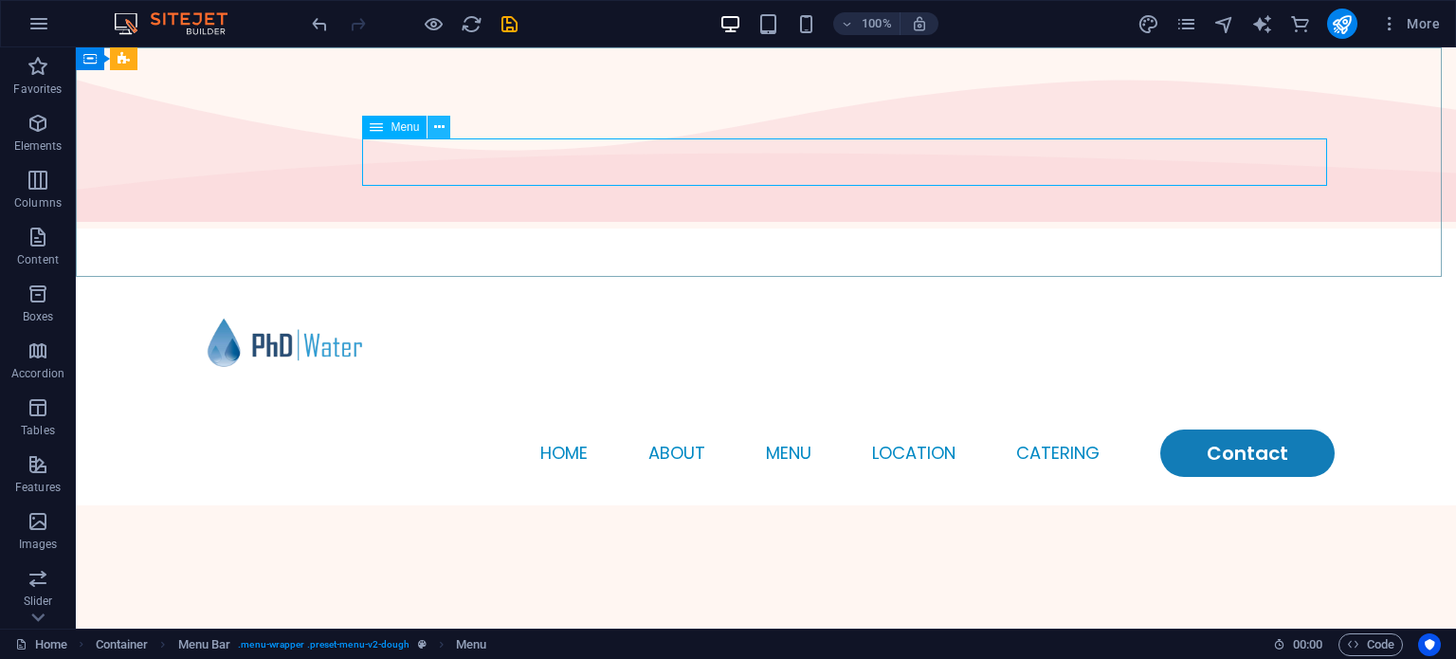
click at [440, 131] on icon at bounding box center [439, 128] width 10 height 20
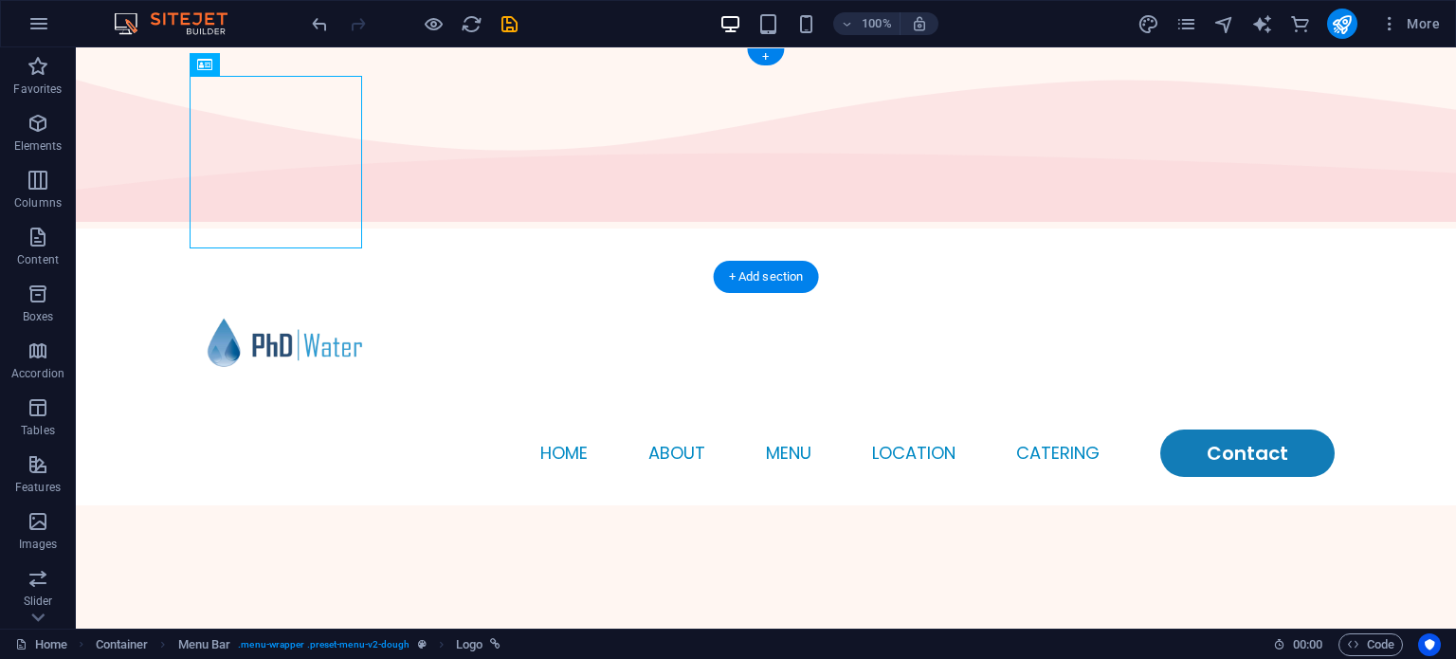
drag, startPoint x: 259, startPoint y: 144, endPoint x: 345, endPoint y: 213, distance: 110.6
click at [345, 257] on div at bounding box center [765, 343] width 1137 height 173
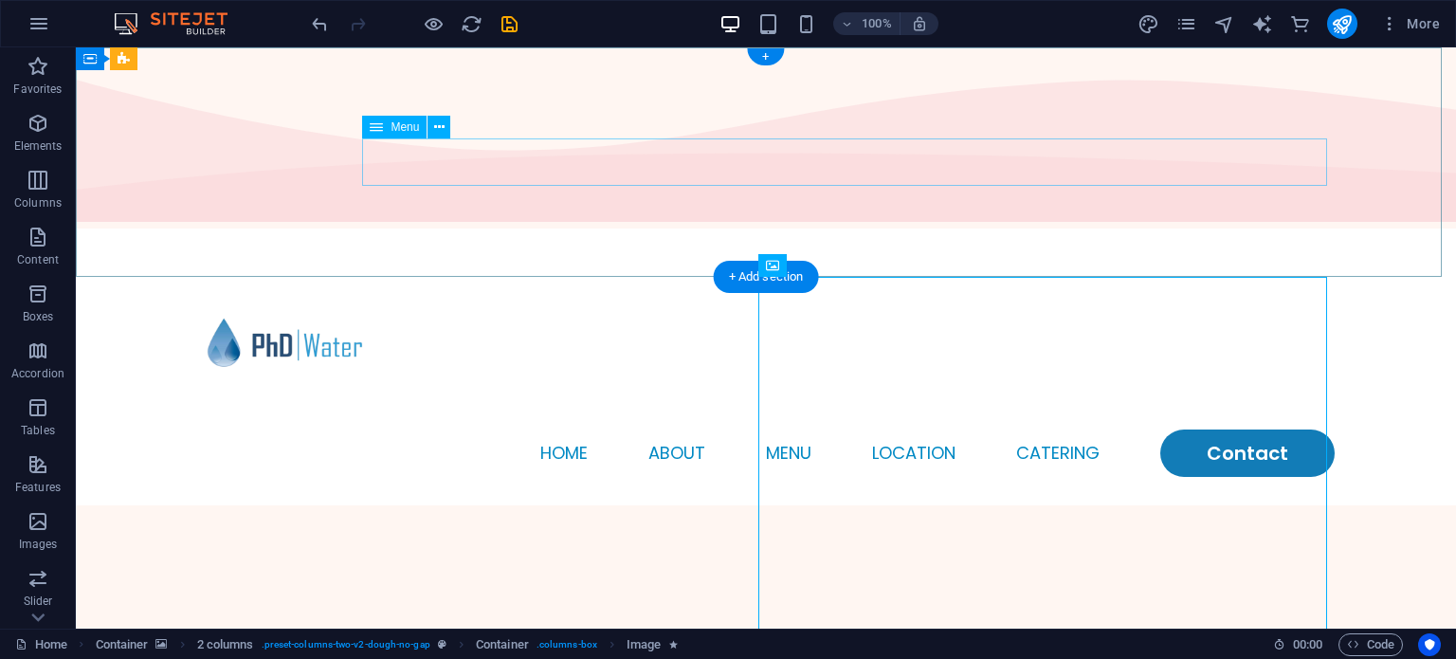
click at [986, 228] on div "Menu Home About Menu Location Catering Contact" at bounding box center [766, 366] width 1380 height 277
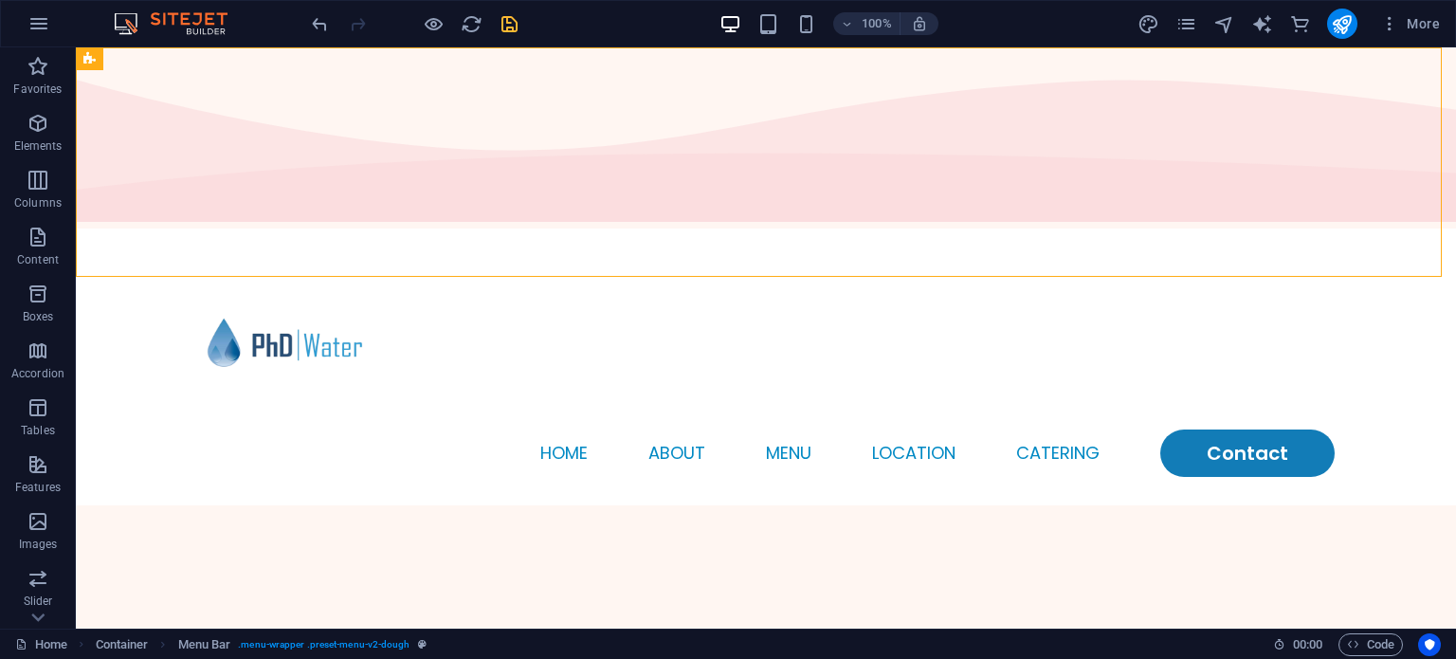
click at [514, 24] on icon "save" at bounding box center [510, 24] width 22 height 22
